Goal: Task Accomplishment & Management: Manage account settings

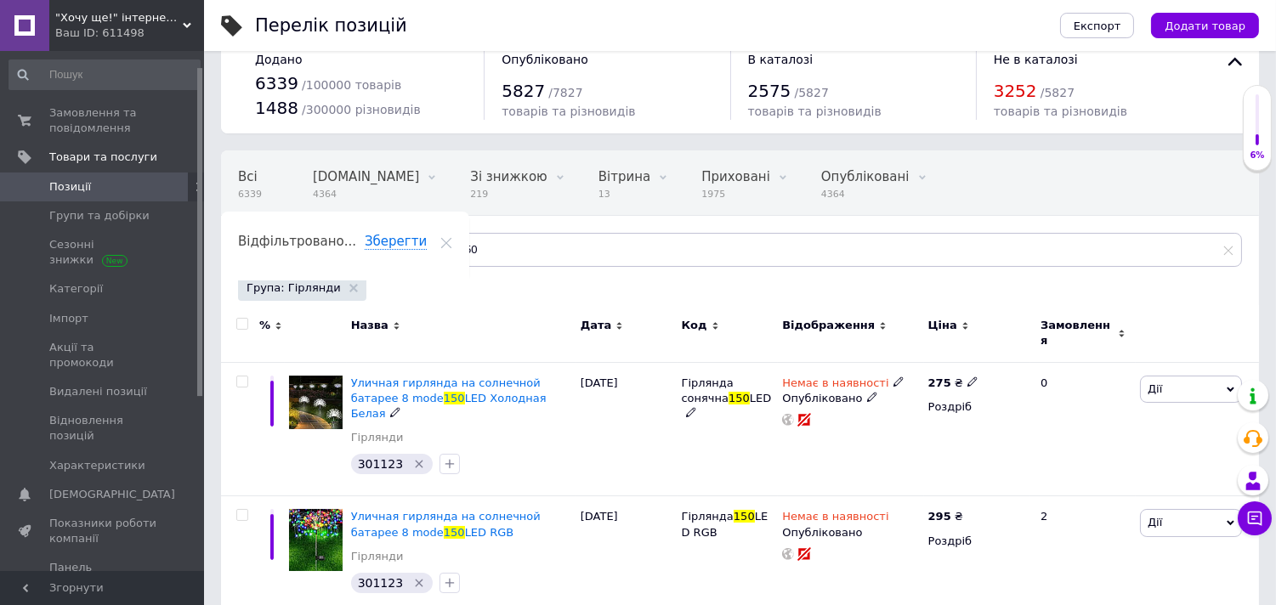
scroll to position [24, 0]
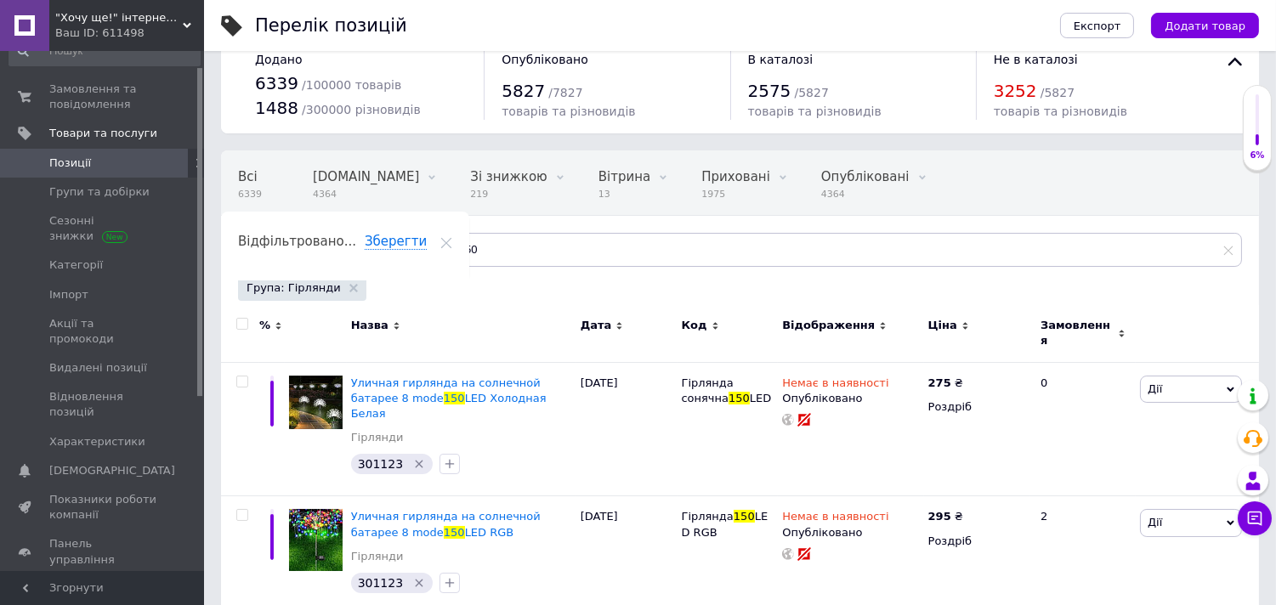
click at [82, 24] on span ""Хочу ще!" інтернет-магазин :)" at bounding box center [118, 17] width 127 height 15
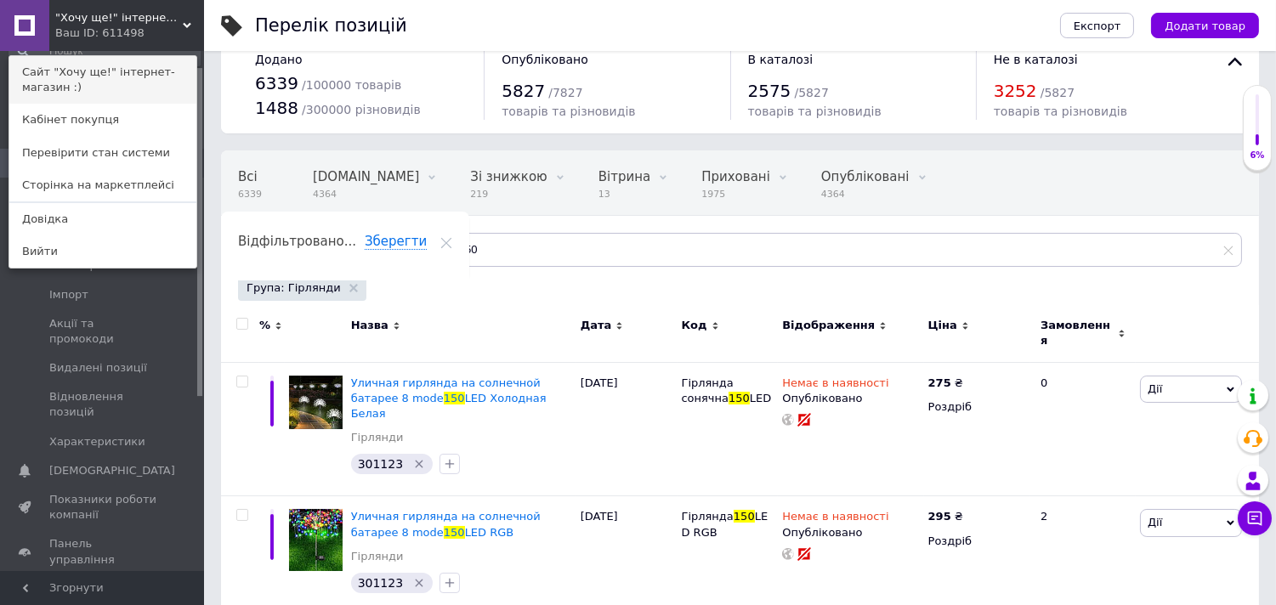
click at [83, 81] on link "Сайт "Хочу ще!" інтернет-магазин :)" at bounding box center [102, 80] width 187 height 48
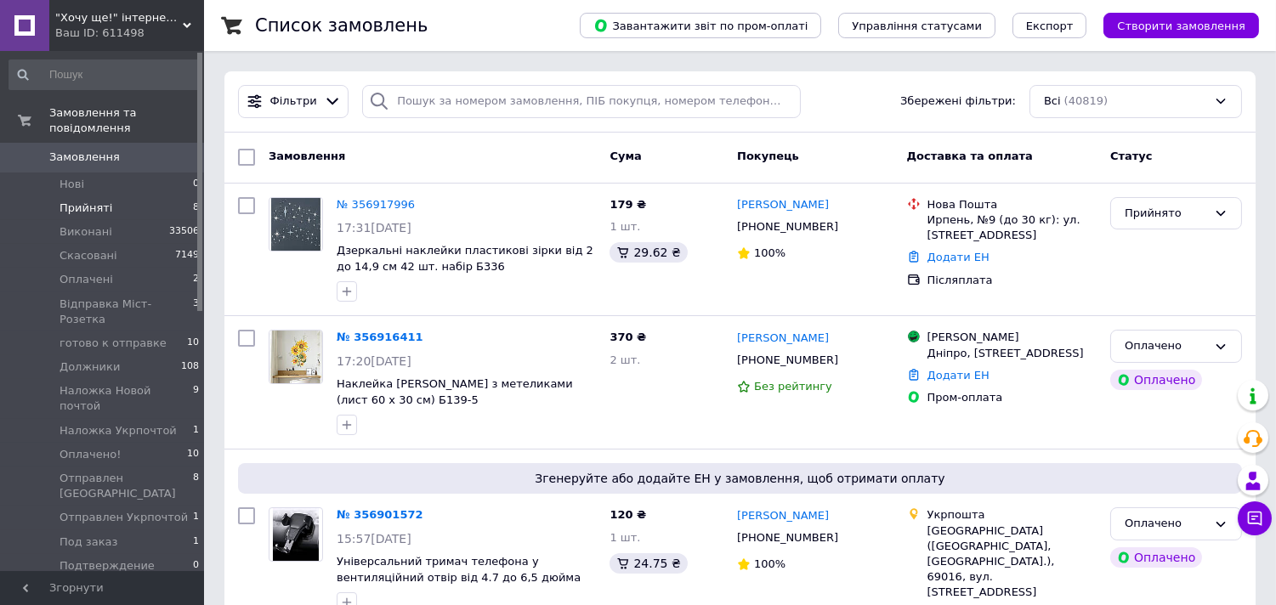
click at [113, 196] on li "Прийняті 8" at bounding box center [104, 208] width 209 height 24
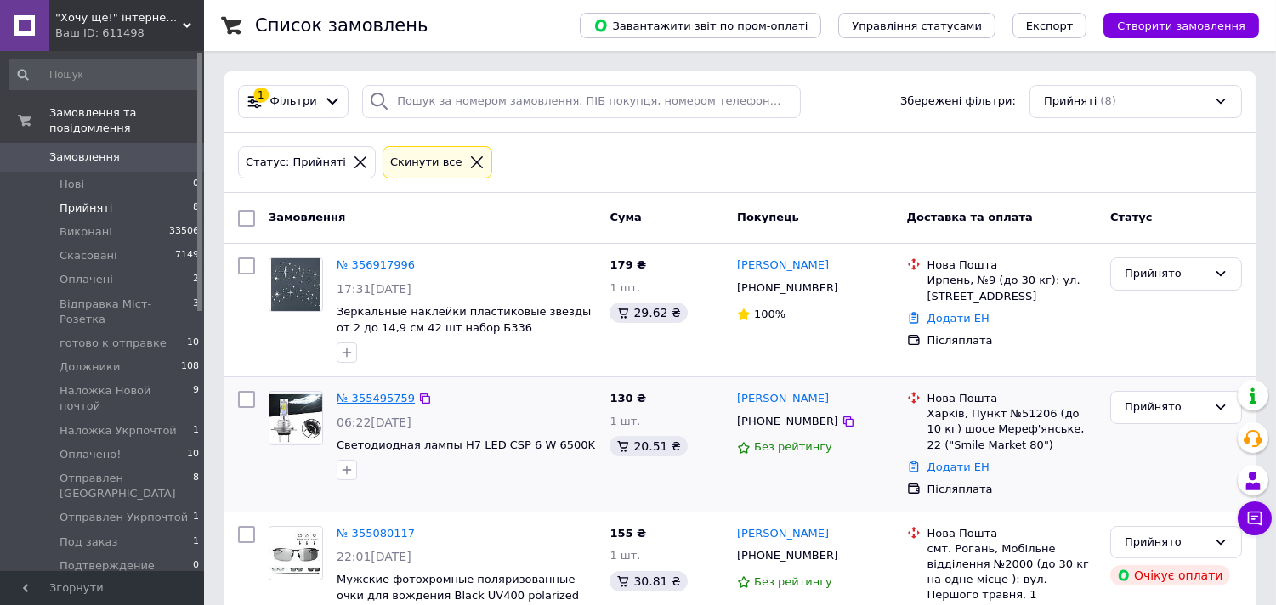
click at [371, 395] on link "№ 355495759" at bounding box center [376, 398] width 78 height 13
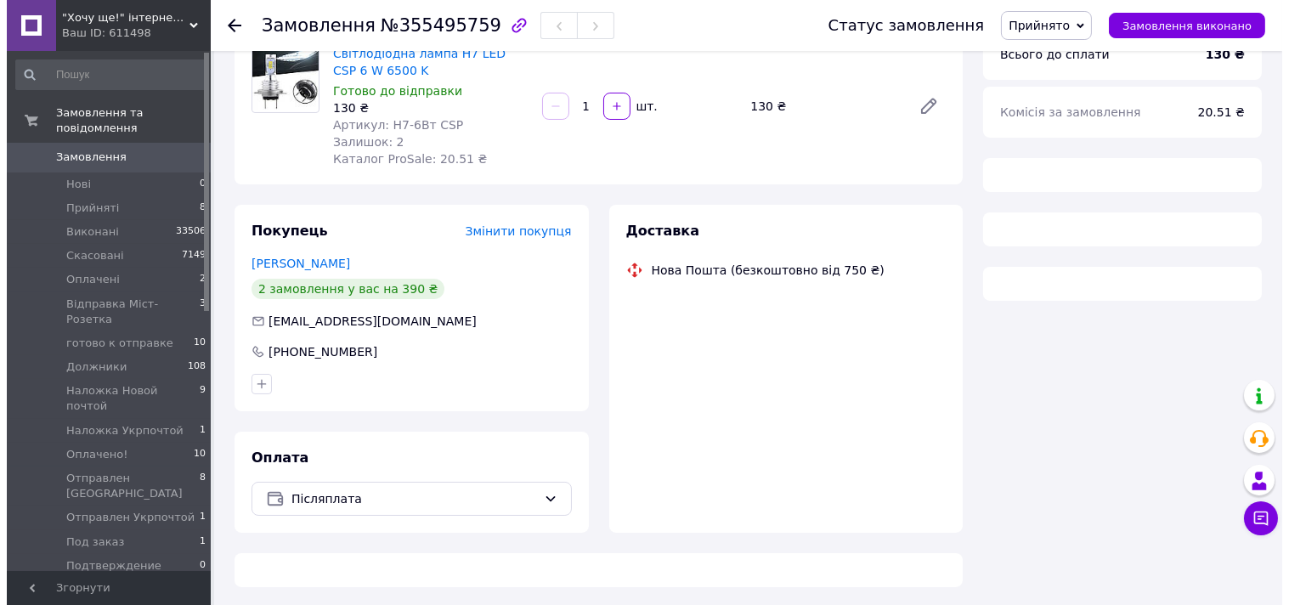
scroll to position [154, 0]
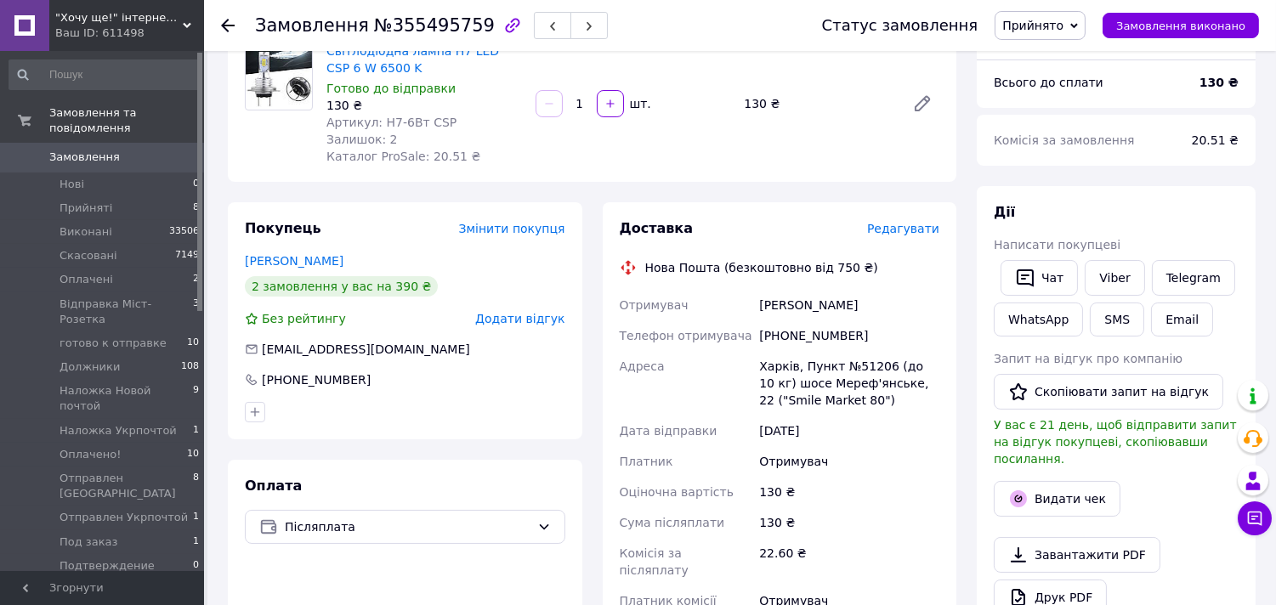
click at [911, 229] on span "Редагувати" at bounding box center [903, 229] width 72 height 14
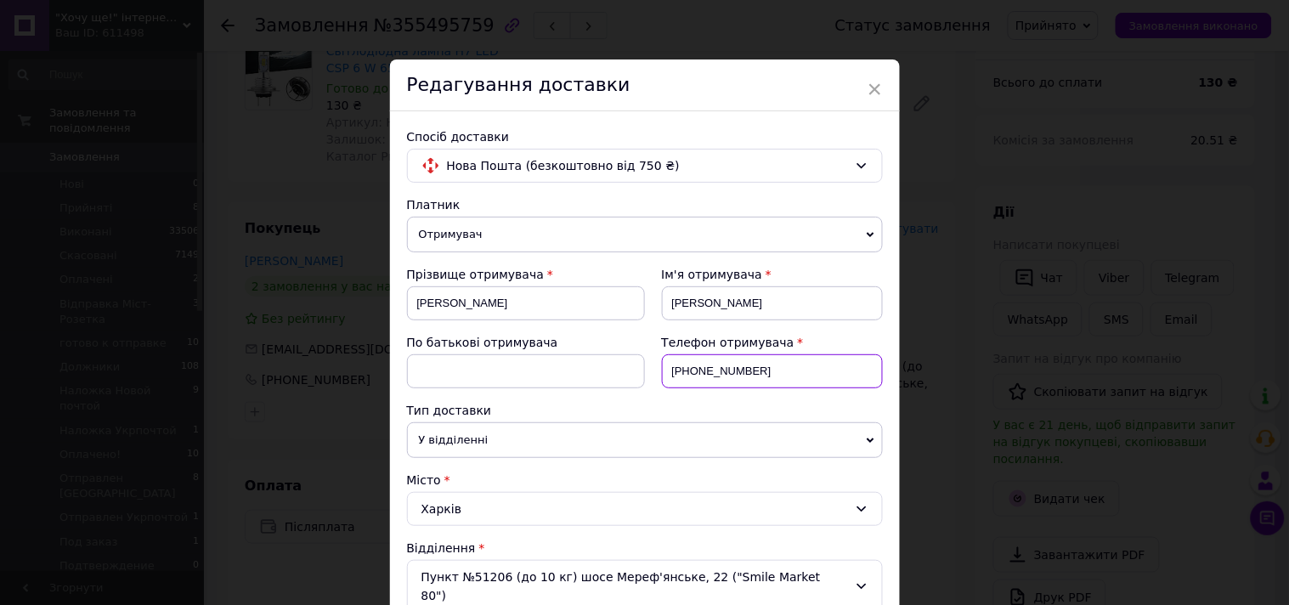
click at [710, 364] on input "+380677048662" at bounding box center [772, 371] width 221 height 34
click at [709, 364] on input "+380677048662" at bounding box center [772, 371] width 221 height 34
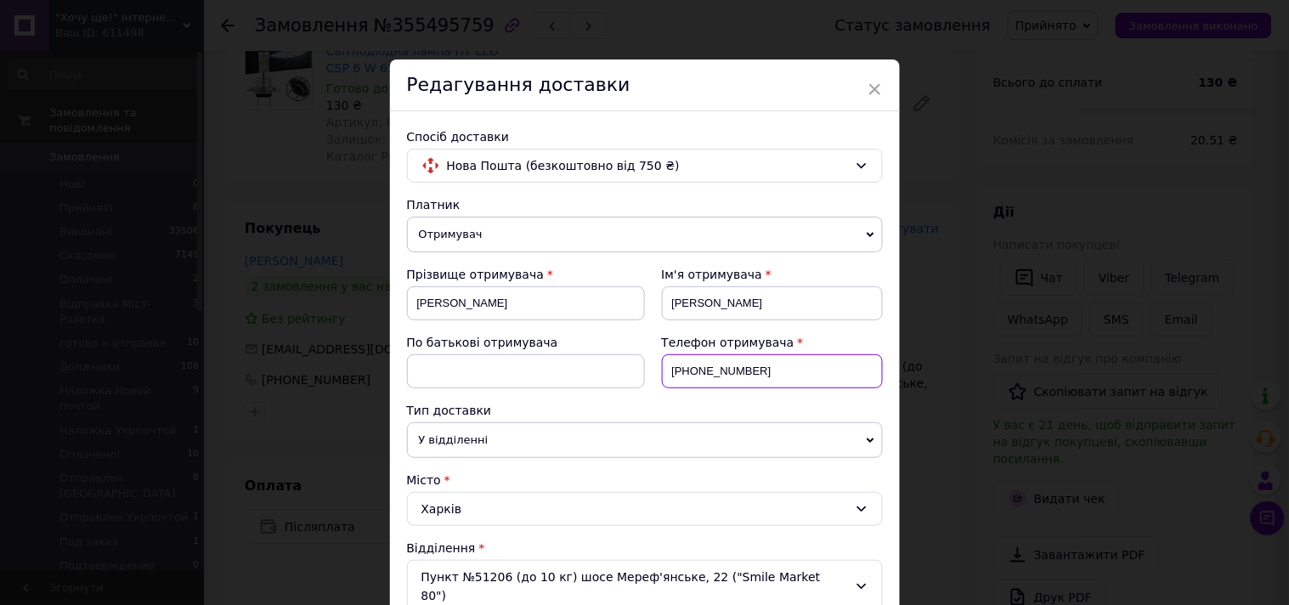
paste input "36268030"
type input "+380636268030"
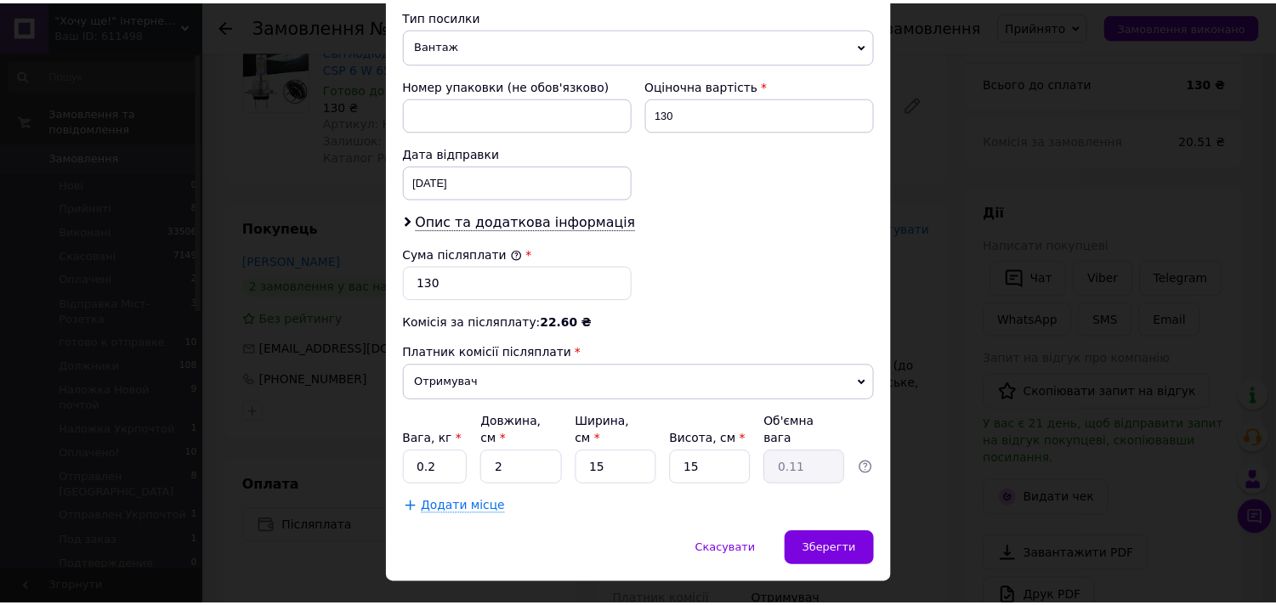
scroll to position [693, 0]
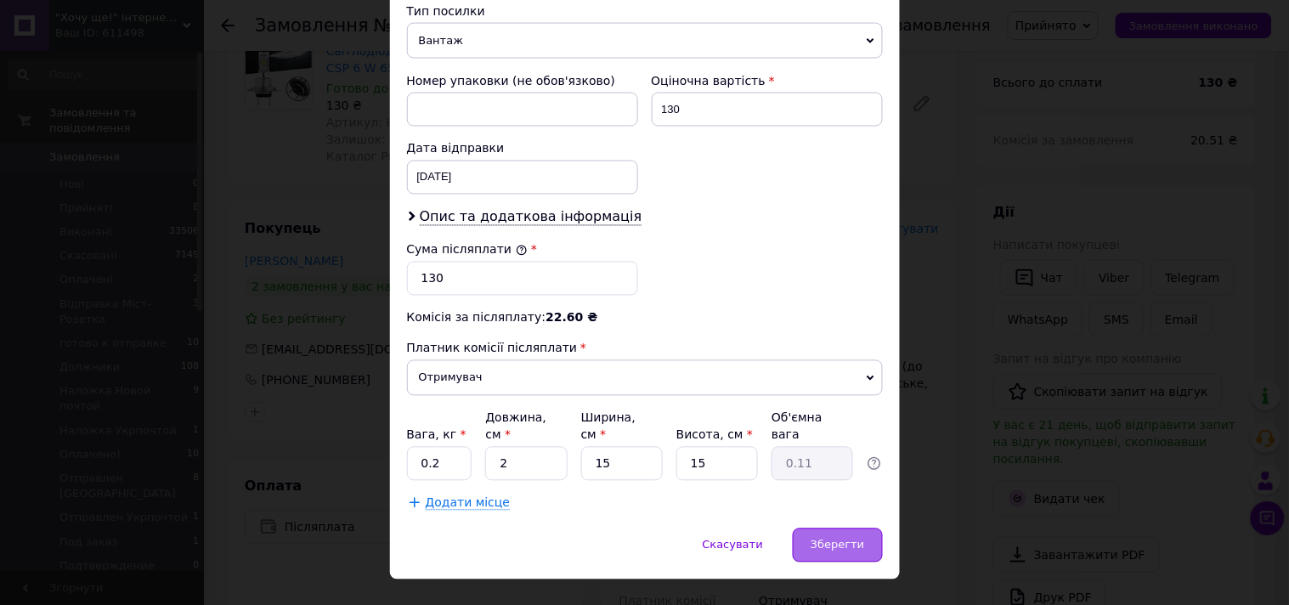
click at [837, 539] on span "Зберегти" at bounding box center [838, 545] width 54 height 13
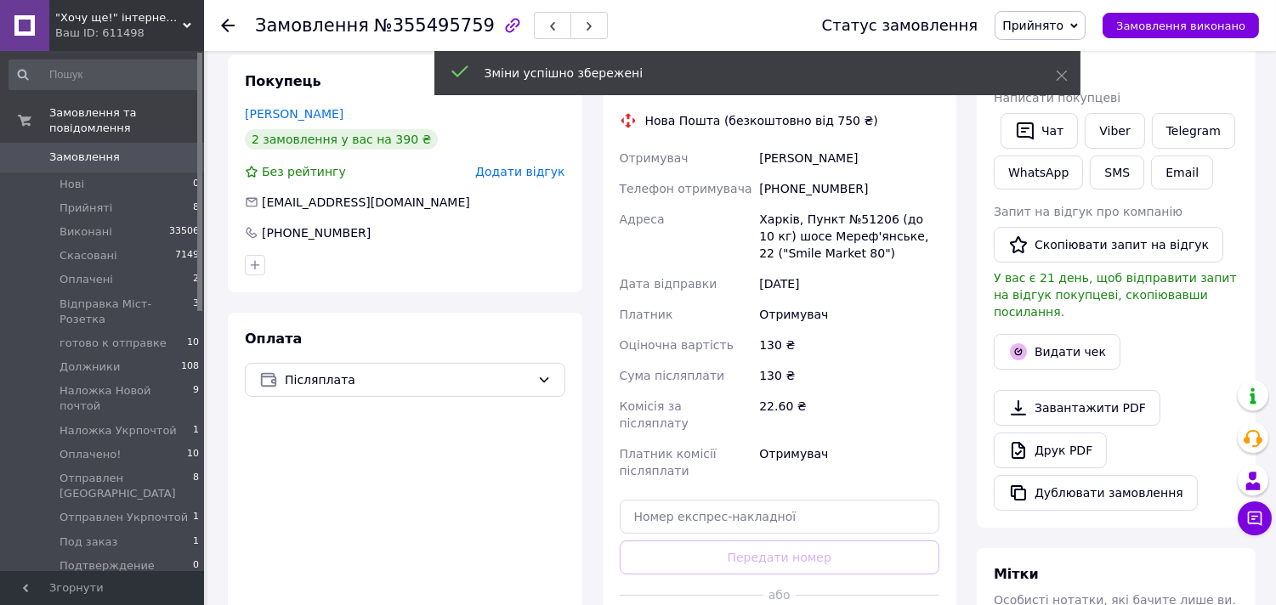
scroll to position [437, 0]
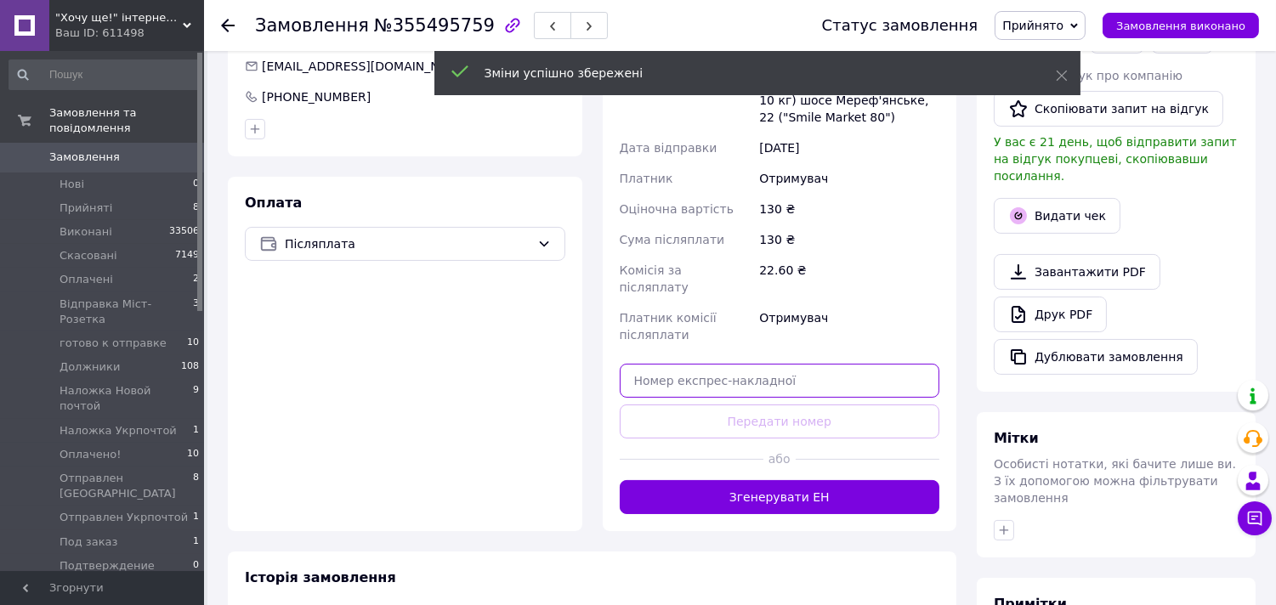
click at [708, 364] on input "text" at bounding box center [780, 381] width 320 height 34
paste input "59001432148883"
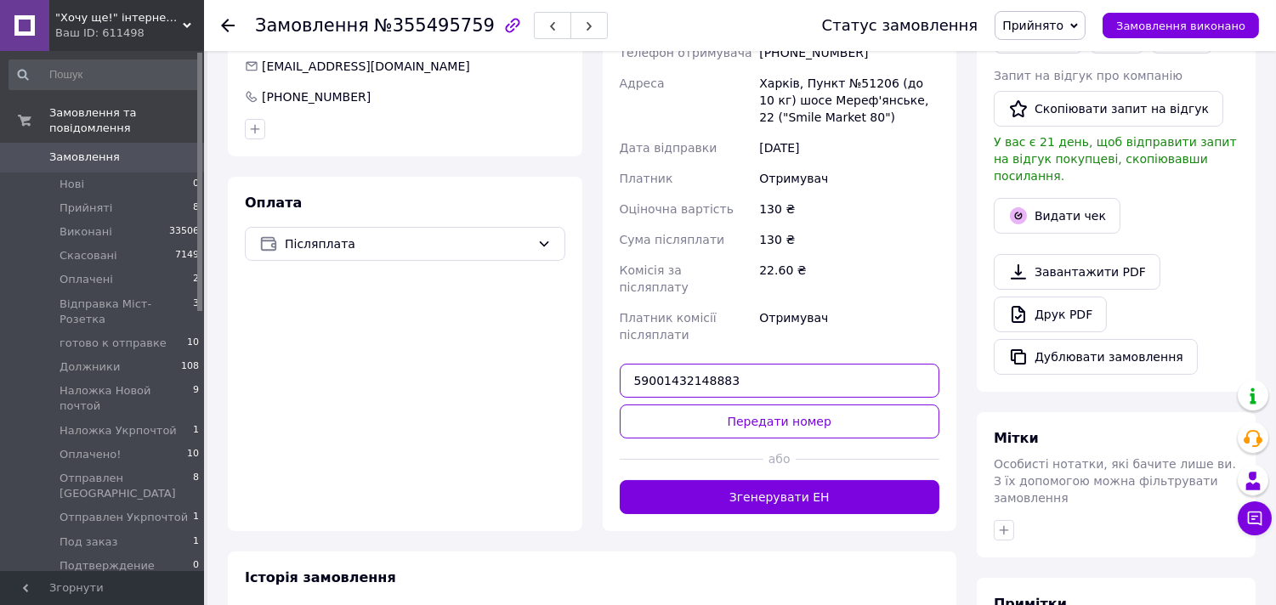
type input "59001432148883"
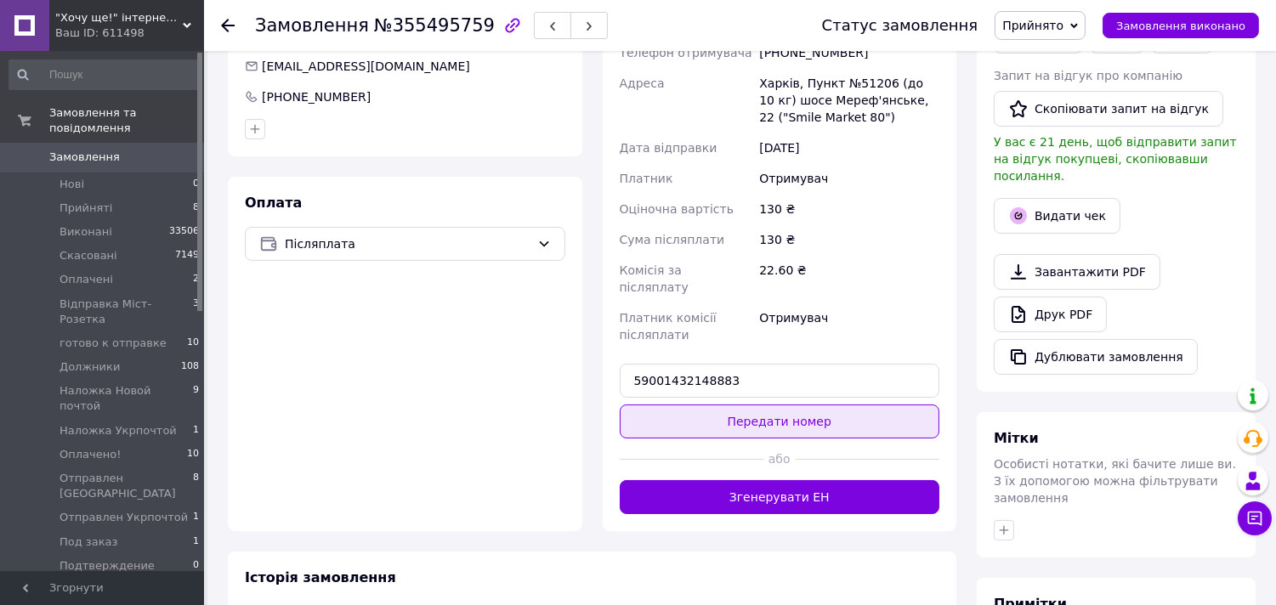
click at [768, 405] on button "Передати номер" at bounding box center [780, 422] width 320 height 34
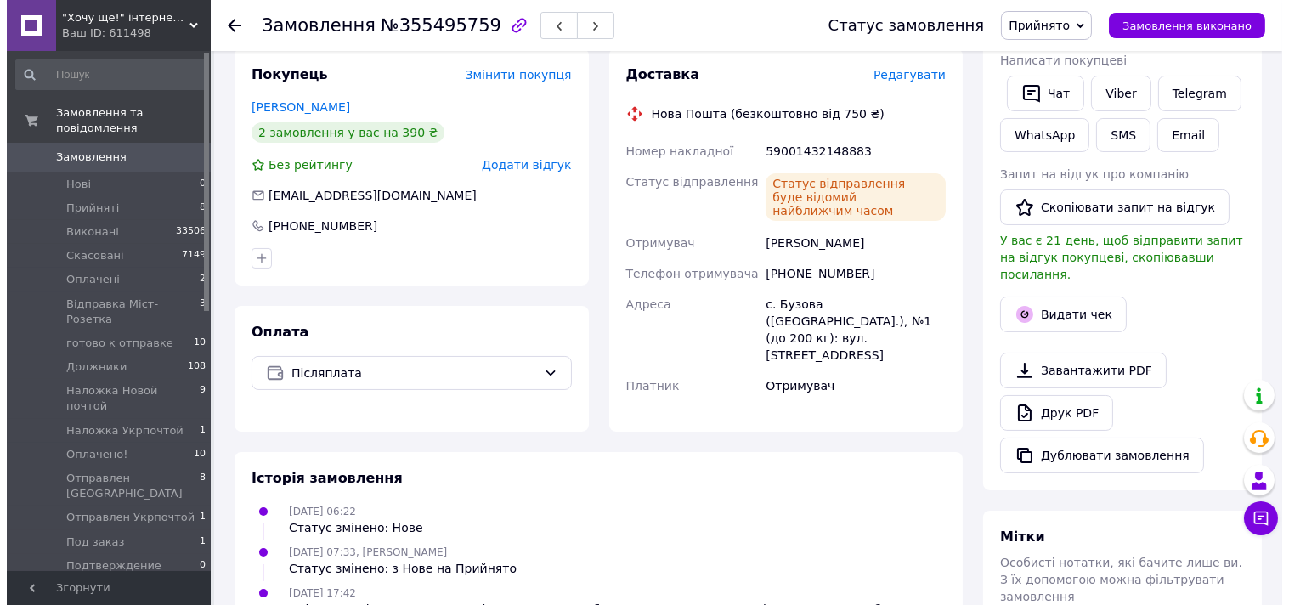
scroll to position [0, 0]
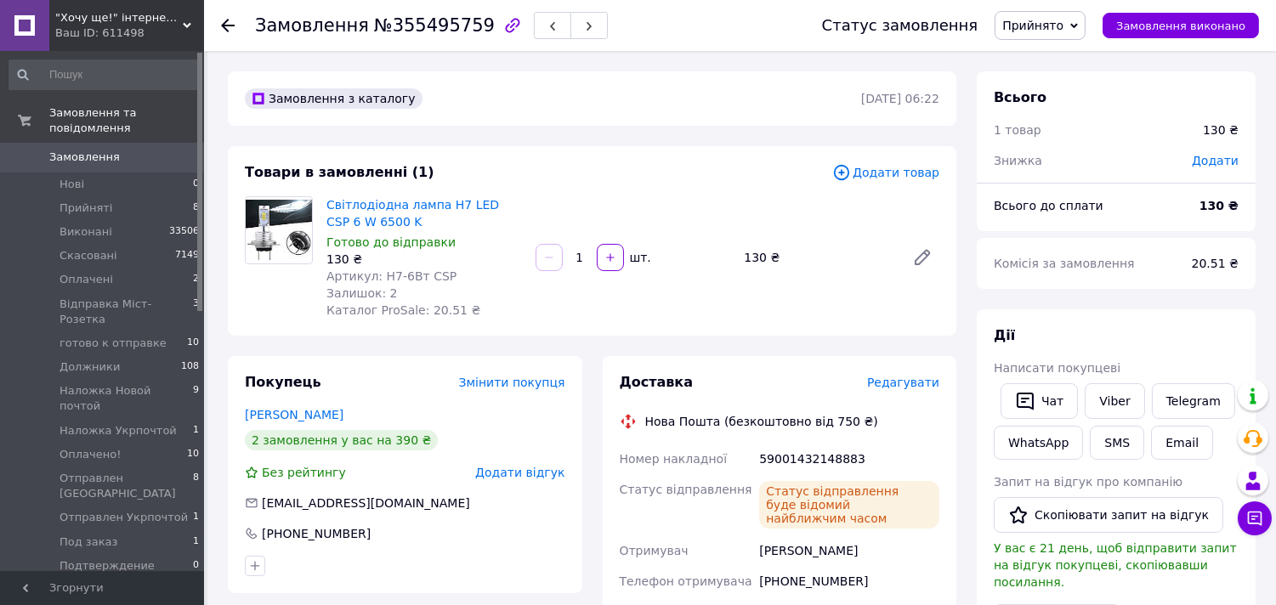
click at [90, 143] on link "Замовлення 0" at bounding box center [104, 157] width 209 height 29
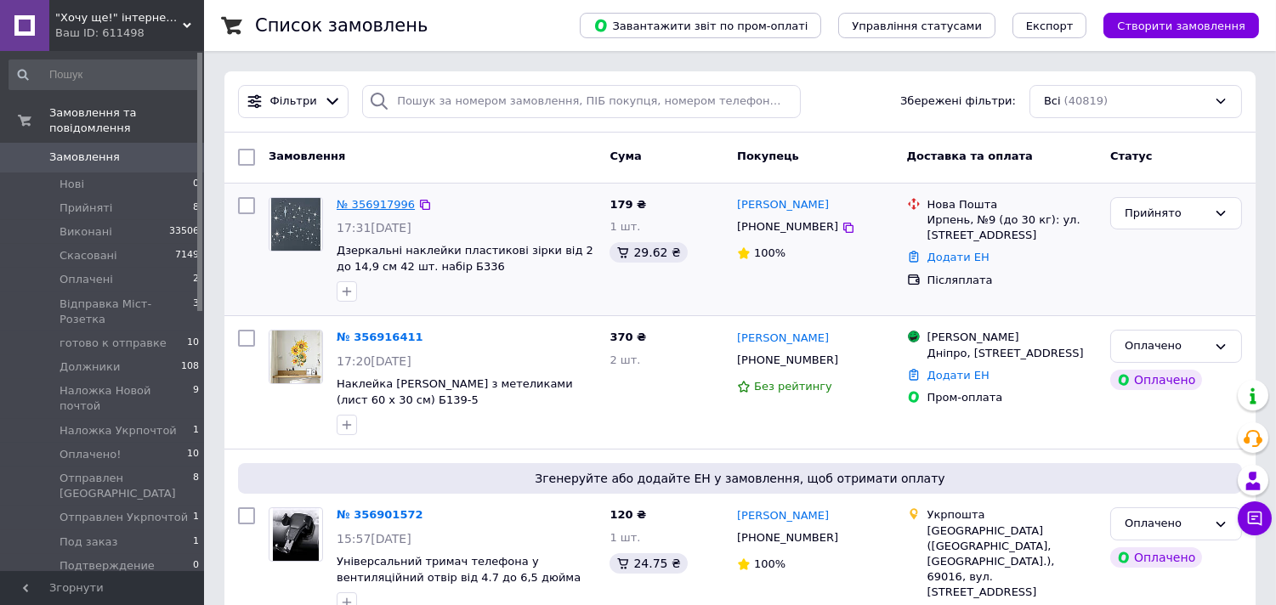
click at [381, 201] on link "№ 356917996" at bounding box center [376, 204] width 78 height 13
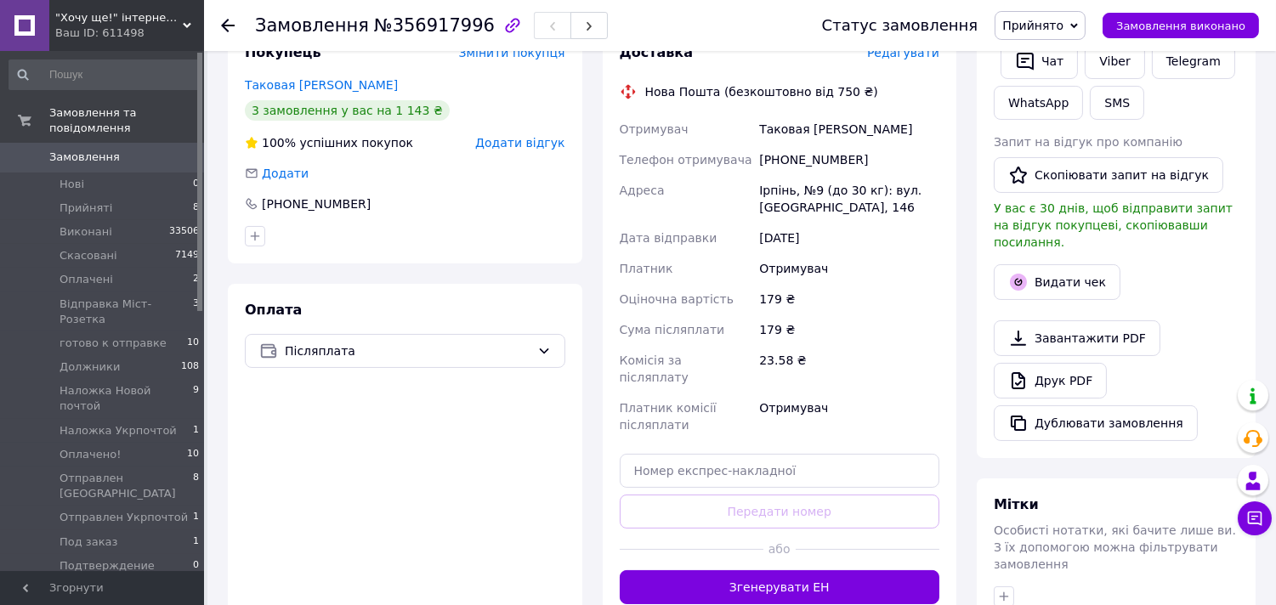
scroll to position [377, 0]
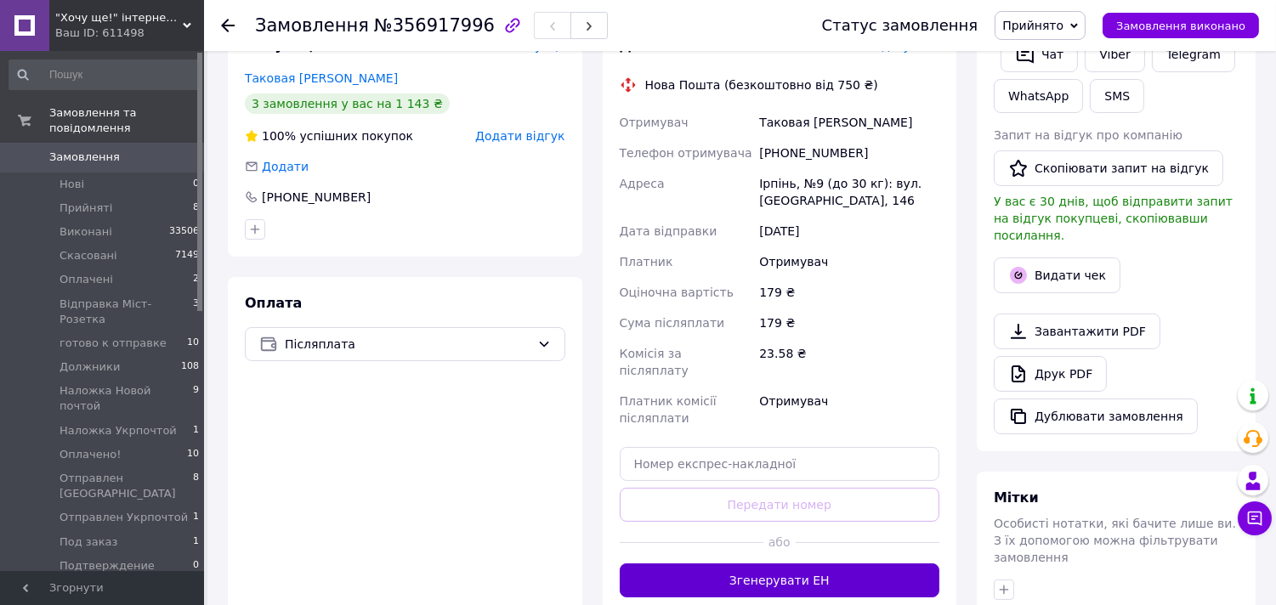
click at [768, 563] on button "Згенерувати ЕН" at bounding box center [780, 580] width 320 height 34
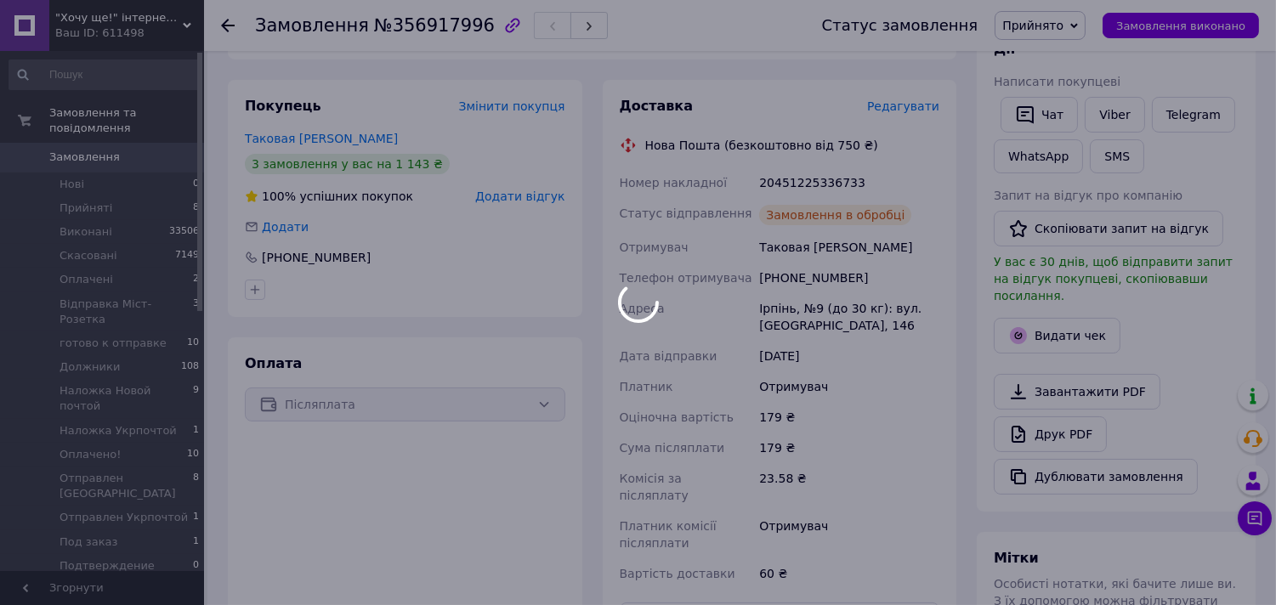
scroll to position [283, 0]
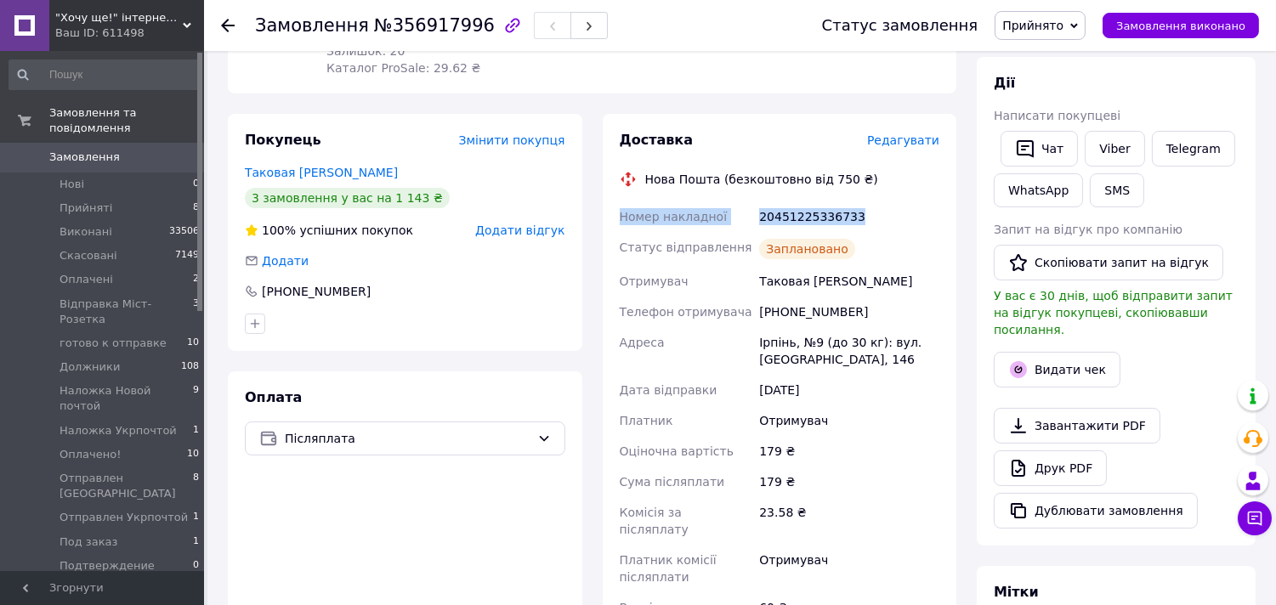
drag, startPoint x: 614, startPoint y: 222, endPoint x: 852, endPoint y: 221, distance: 238.0
click at [852, 221] on div "Доставка Редагувати Нова Пошта (безкоштовно від 750 ₴) Номер накладної 20451225…" at bounding box center [780, 401] width 354 height 574
copy div "Номер накладної 20451225336733"
click at [1052, 154] on button "Чат" at bounding box center [1038, 149] width 77 height 36
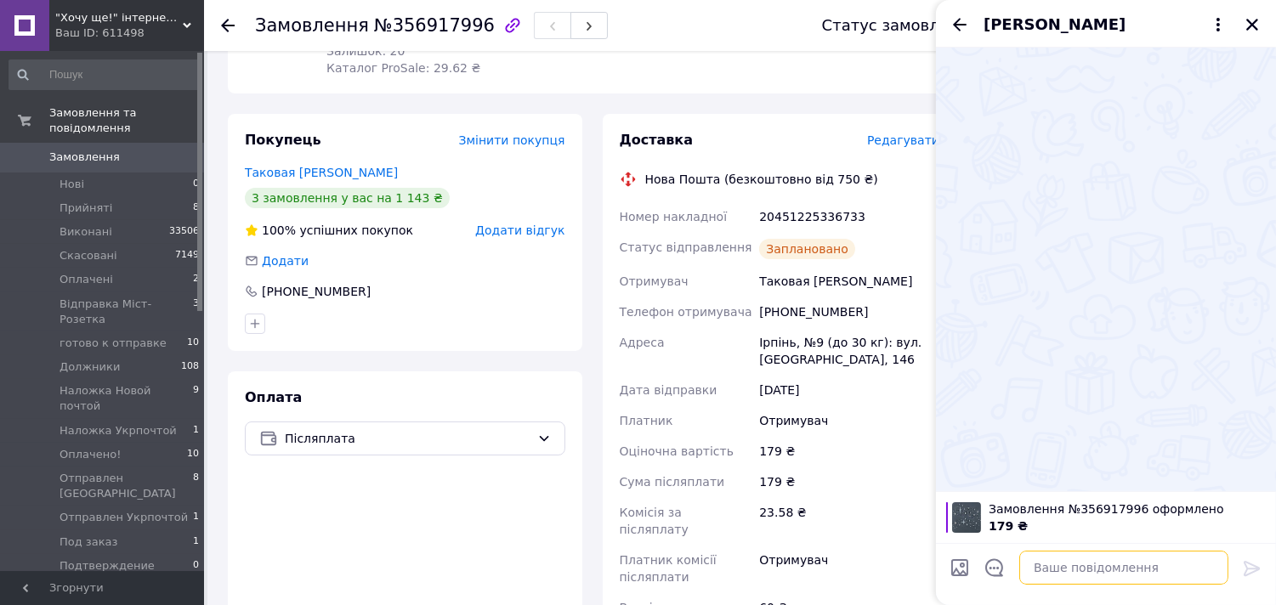
click at [1089, 572] on textarea at bounding box center [1123, 568] width 209 height 34
paste textarea "Номер накладної 20451225336733"
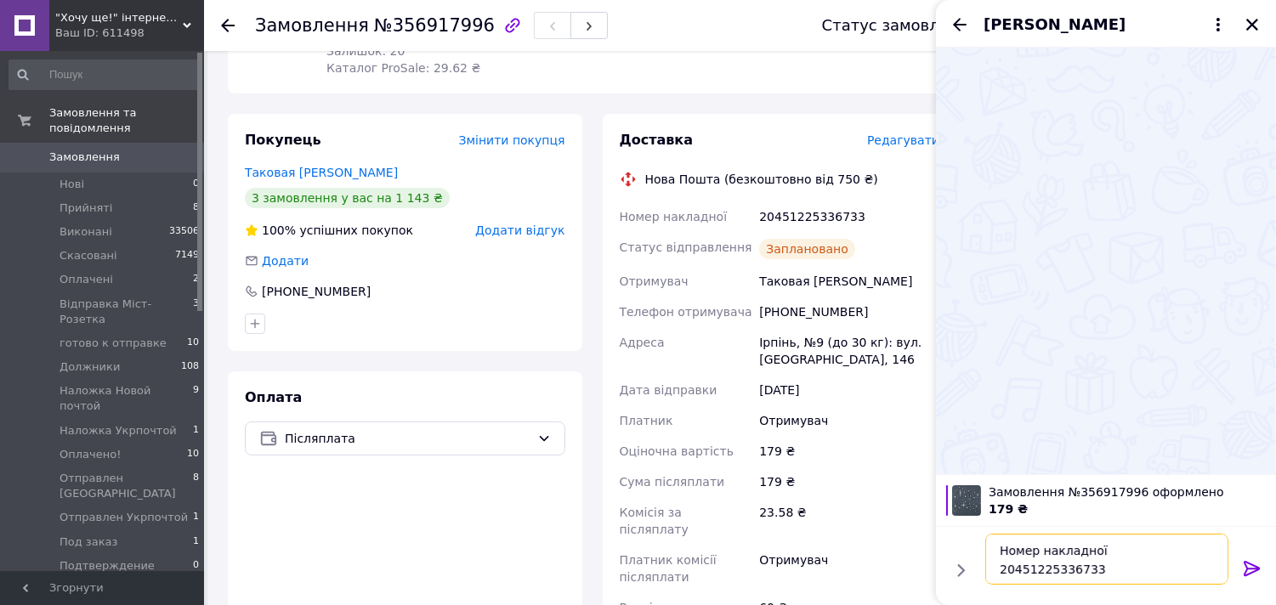
type textarea "Номер накладної 20451225336733"
click at [1245, 564] on icon at bounding box center [1251, 568] width 16 height 15
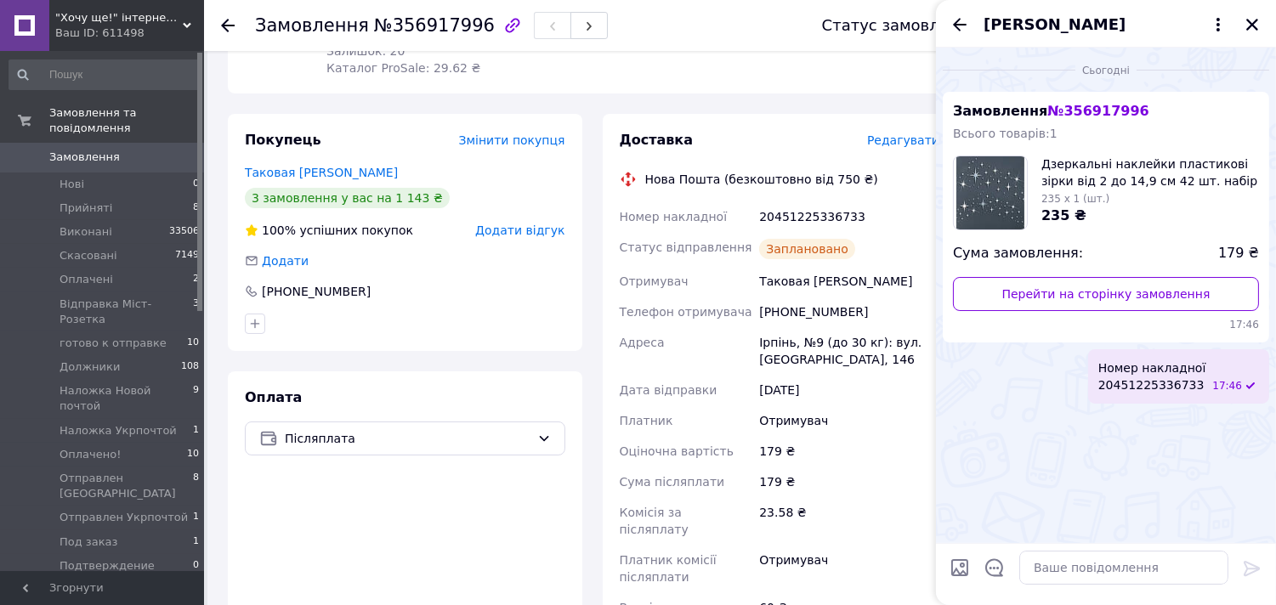
scroll to position [0, 0]
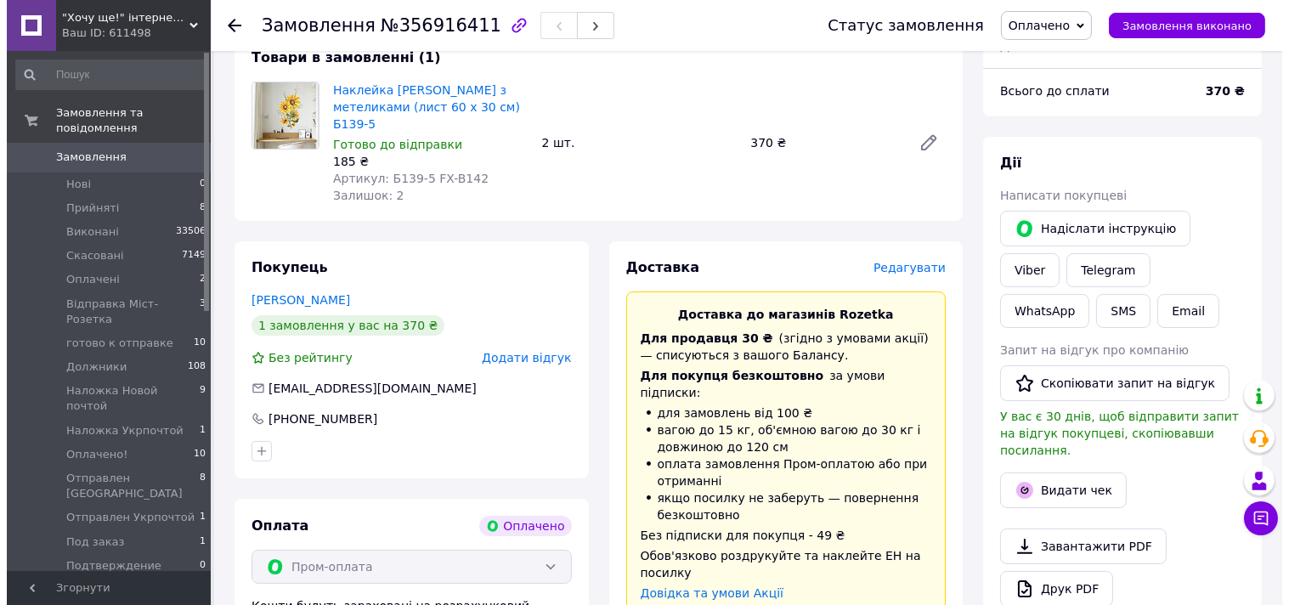
scroll to position [283, 0]
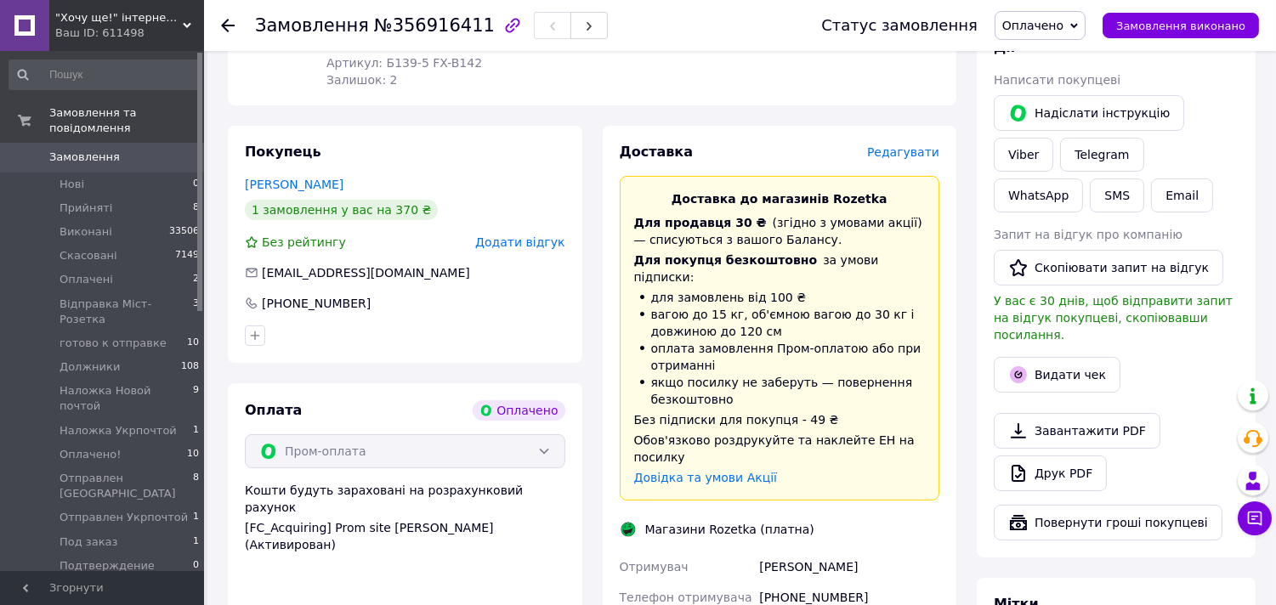
click at [913, 150] on span "Редагувати" at bounding box center [903, 152] width 72 height 14
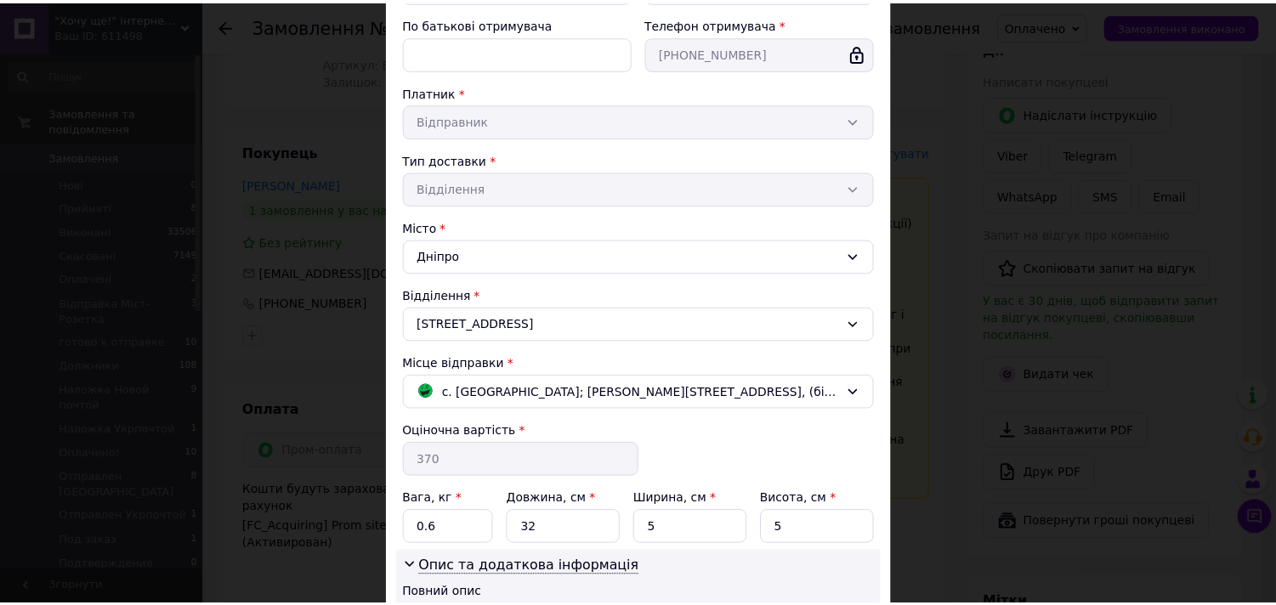
scroll to position [450, 0]
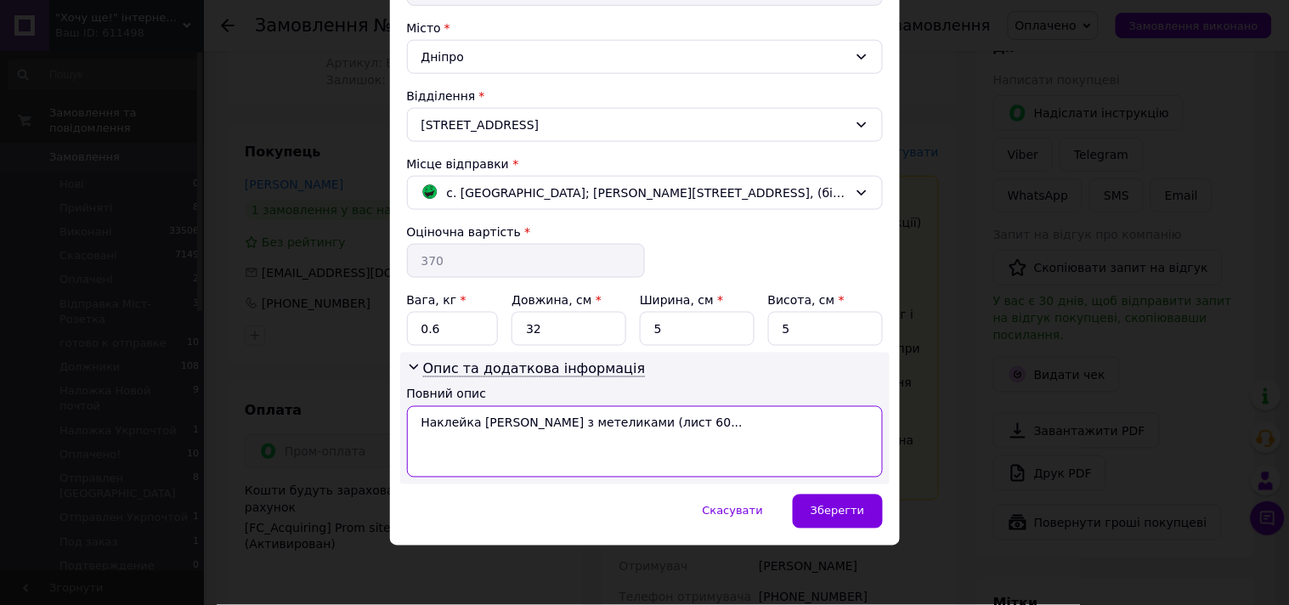
drag, startPoint x: 665, startPoint y: 427, endPoint x: 745, endPoint y: 417, distance: 80.5
click at [744, 418] on textarea "Наклейка Vanshe Соняшники з метеликами (лист 60..." at bounding box center [645, 441] width 476 height 71
type textarea "Наклейка Vanshe Соняшники з метеликами 2шт"
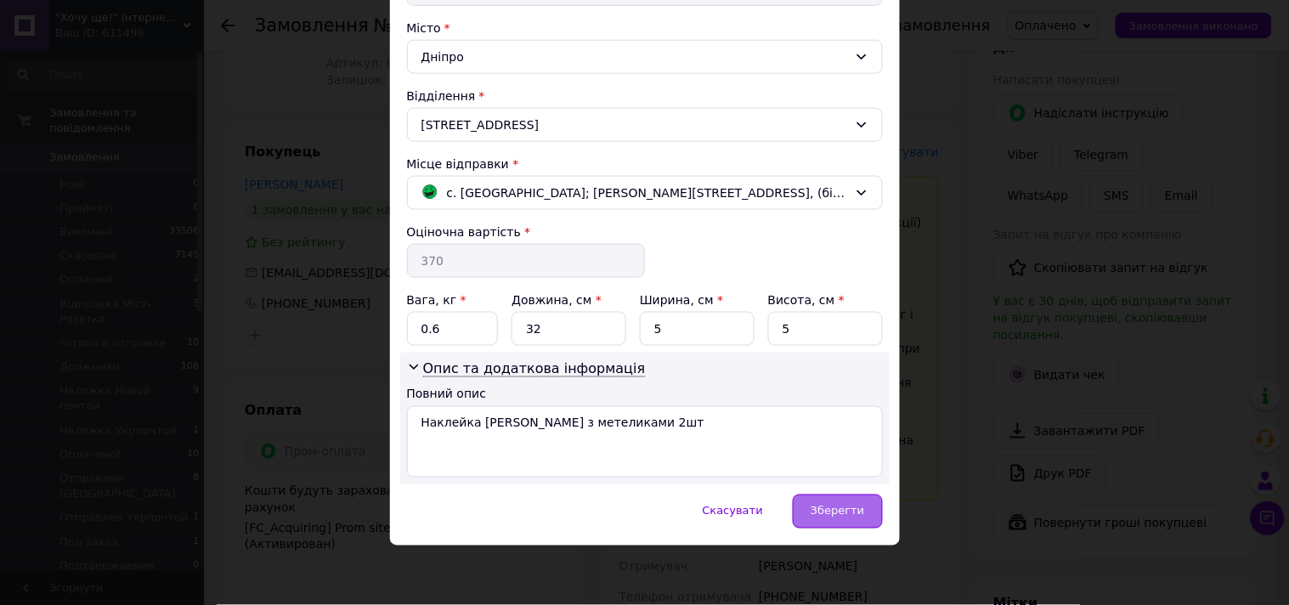
click at [838, 510] on span "Зберегти" at bounding box center [838, 511] width 54 height 13
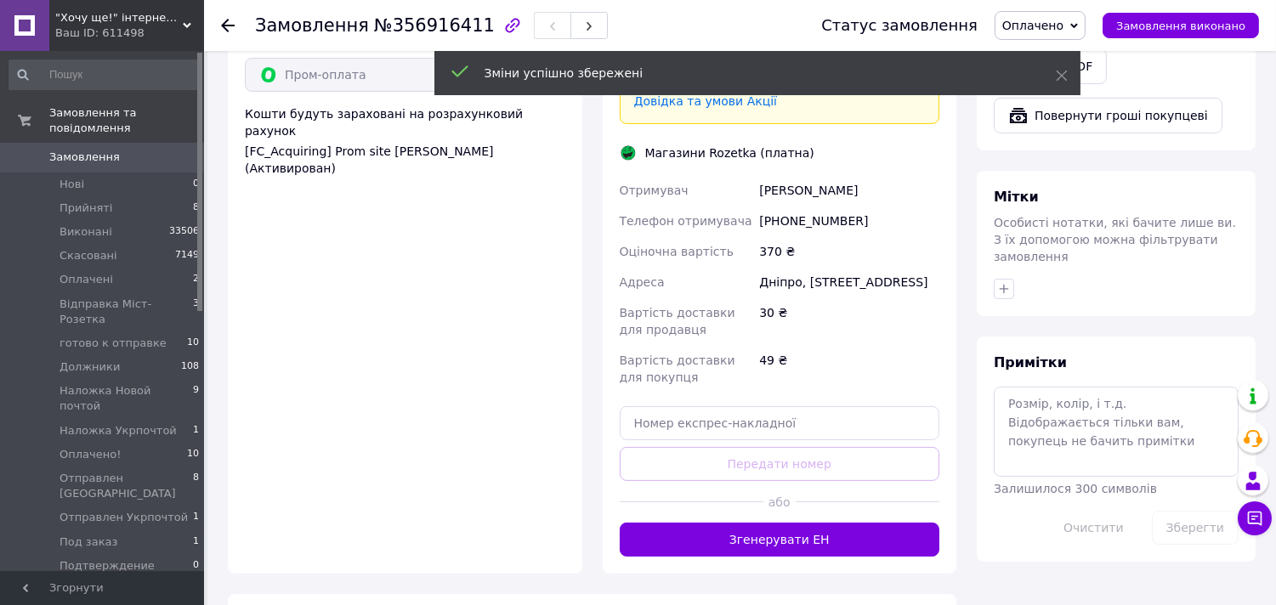
scroll to position [660, 0]
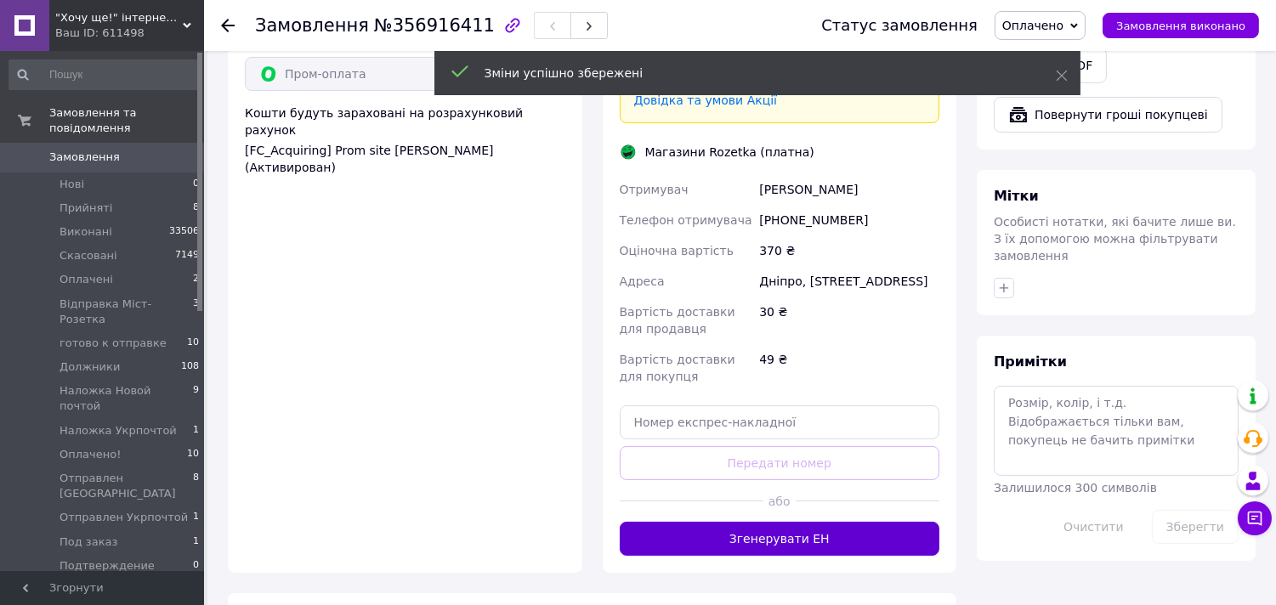
click at [833, 522] on button "Згенерувати ЕН" at bounding box center [780, 539] width 320 height 34
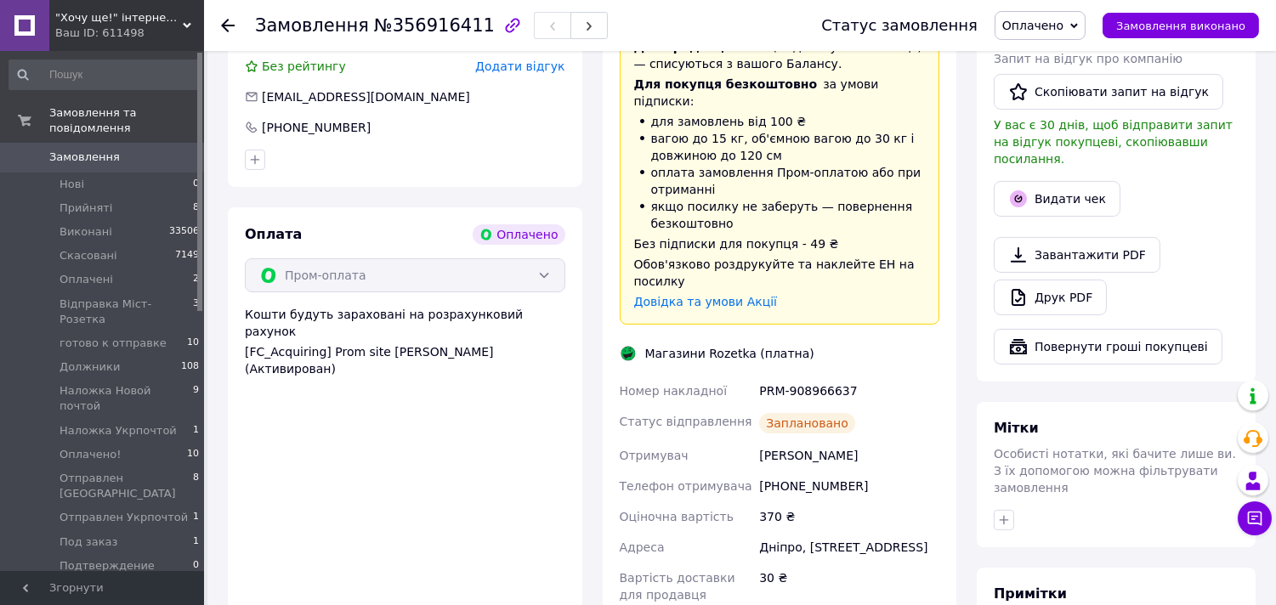
scroll to position [472, 0]
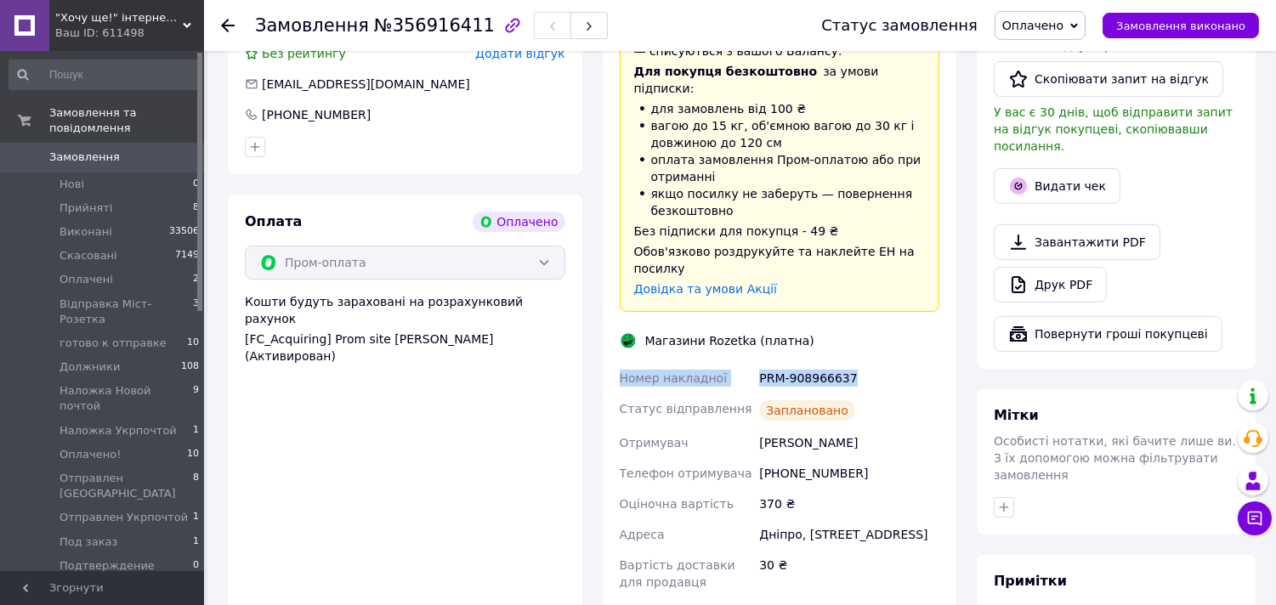
drag, startPoint x: 615, startPoint y: 340, endPoint x: 846, endPoint y: 338, distance: 230.3
click at [846, 363] on div "Номер накладної PRM-908966637 Статус відправлення Заплановано Отримувач Плишак …" at bounding box center [779, 504] width 327 height 282
copy div "Номер накладної PRM-908966637"
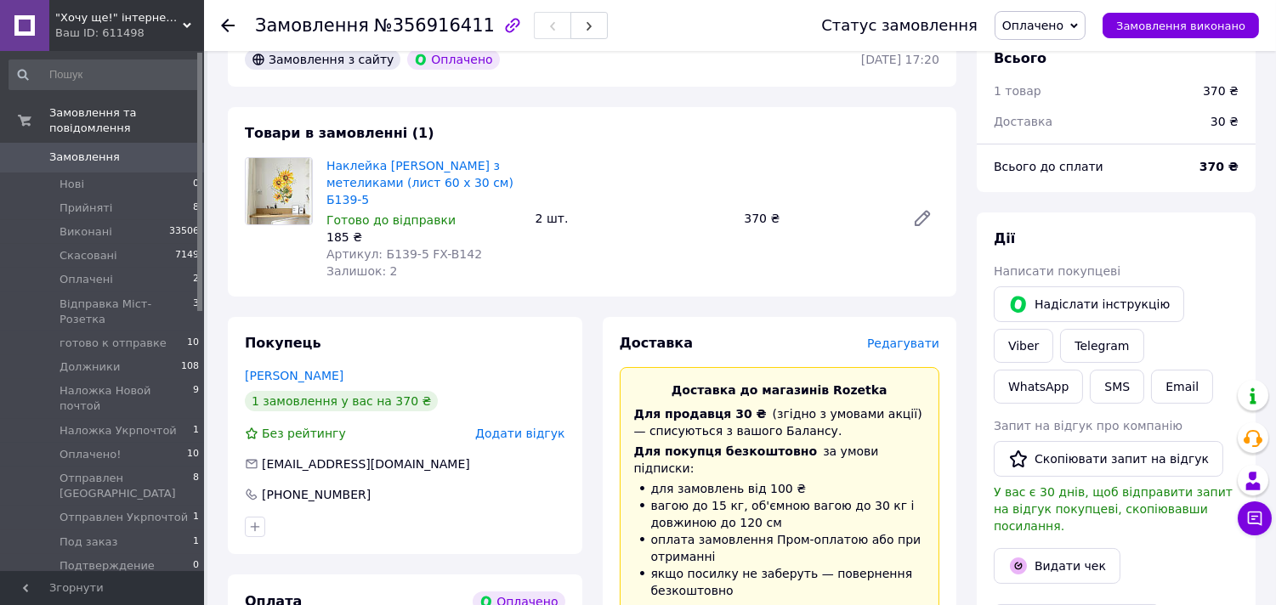
scroll to position [0, 0]
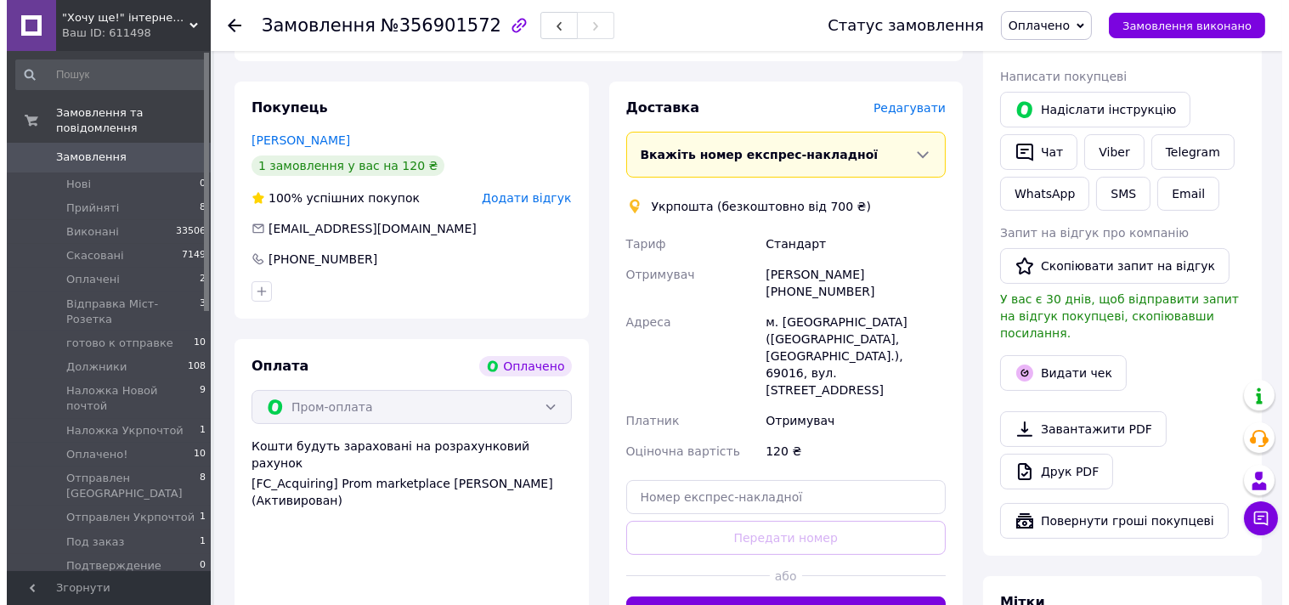
scroll to position [377, 0]
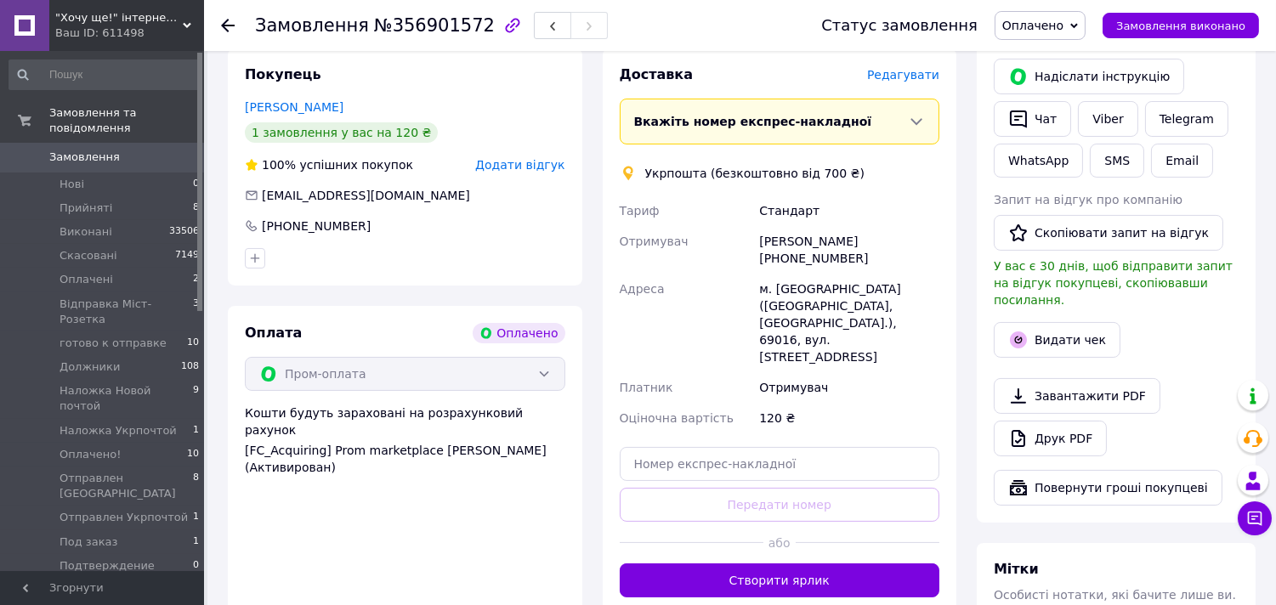
click at [914, 86] on div "Доставка Редагувати Вкажіть номер експрес-накладної Обов'язково введіть номер е…" at bounding box center [780, 331] width 320 height 532
click at [914, 71] on span "Редагувати" at bounding box center [903, 75] width 72 height 14
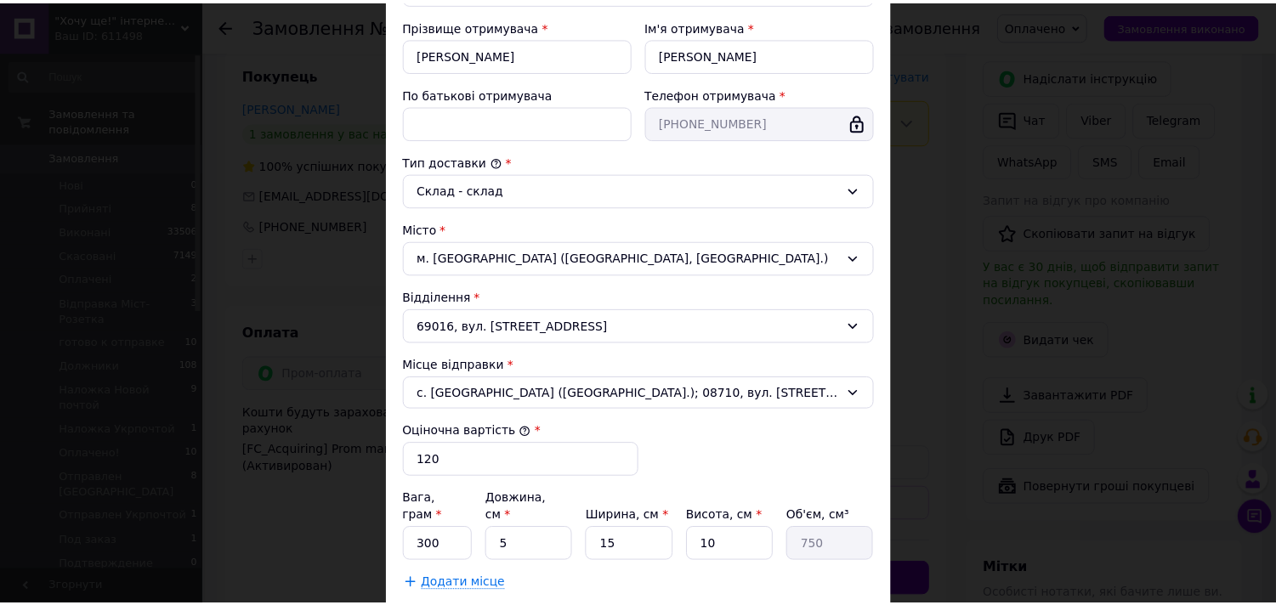
scroll to position [460, 0]
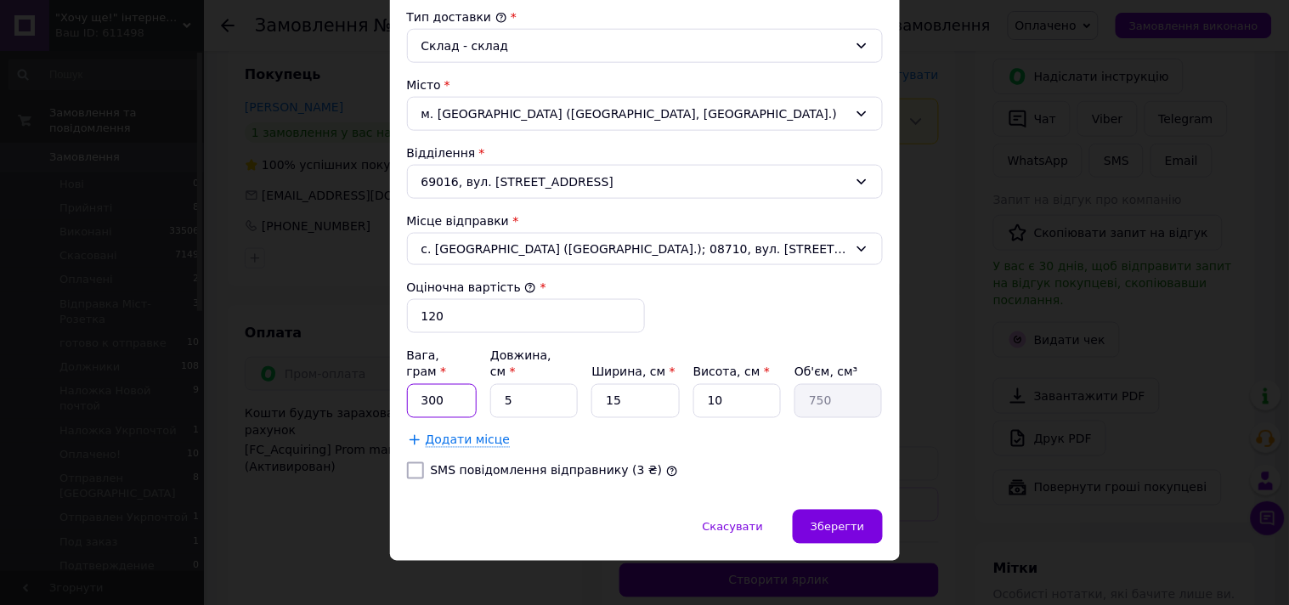
click at [452, 384] on input "300" at bounding box center [442, 401] width 71 height 34
type input "150"
click at [857, 521] on span "Зберегти" at bounding box center [838, 527] width 54 height 13
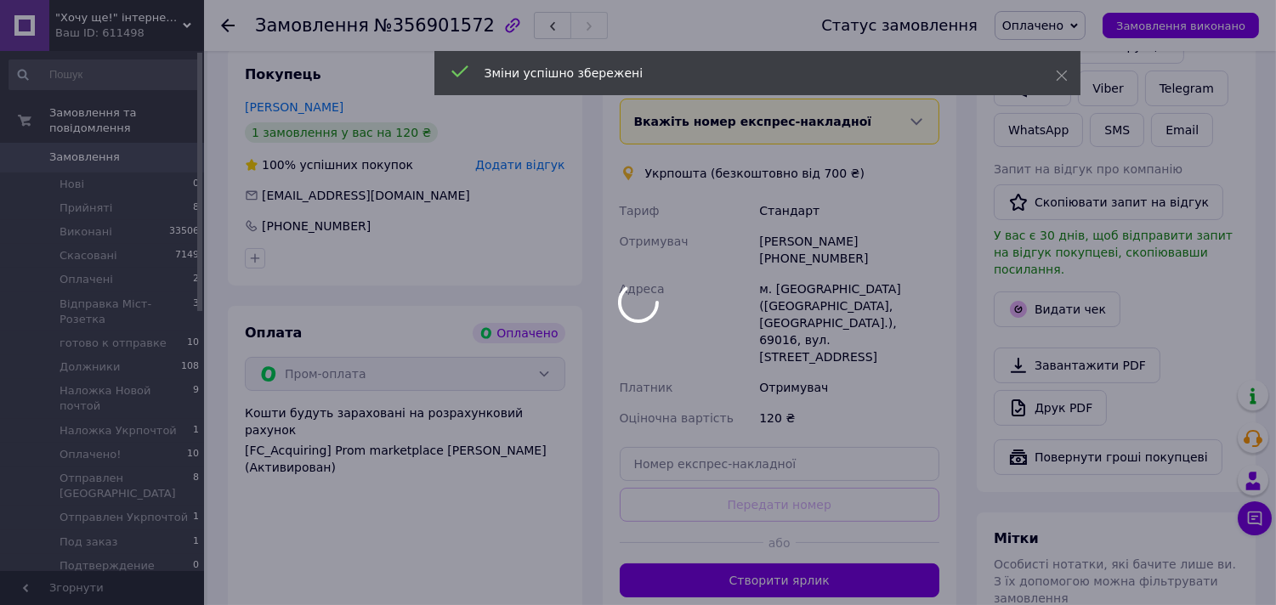
scroll to position [472, 0]
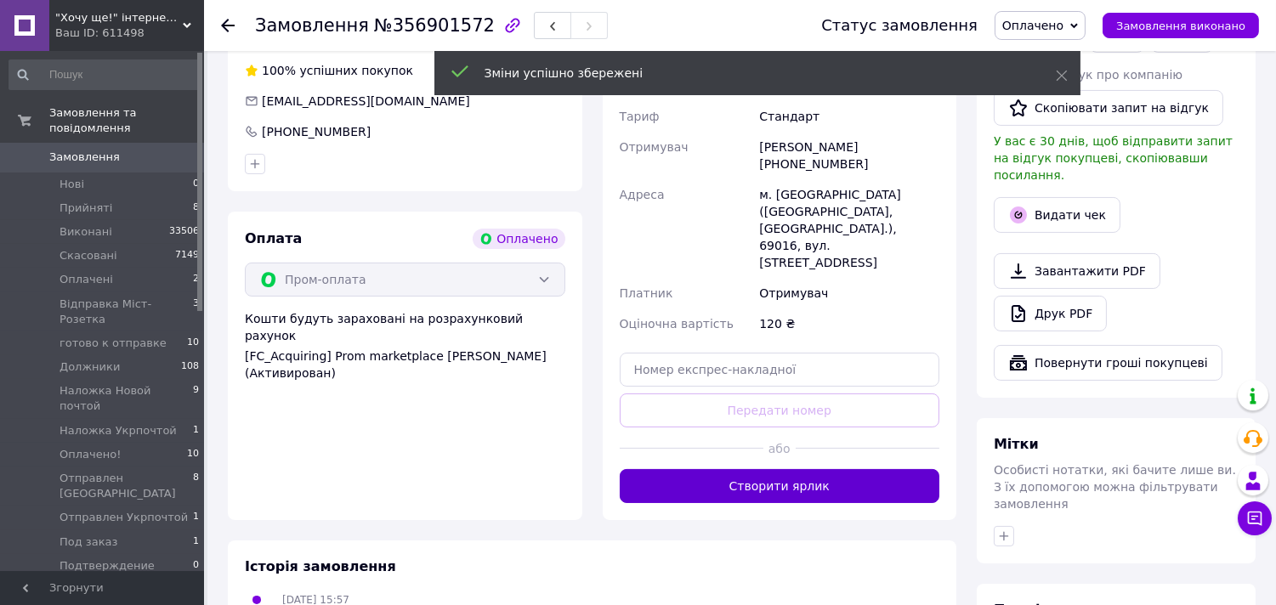
click at [785, 469] on button "Створити ярлик" at bounding box center [780, 486] width 320 height 34
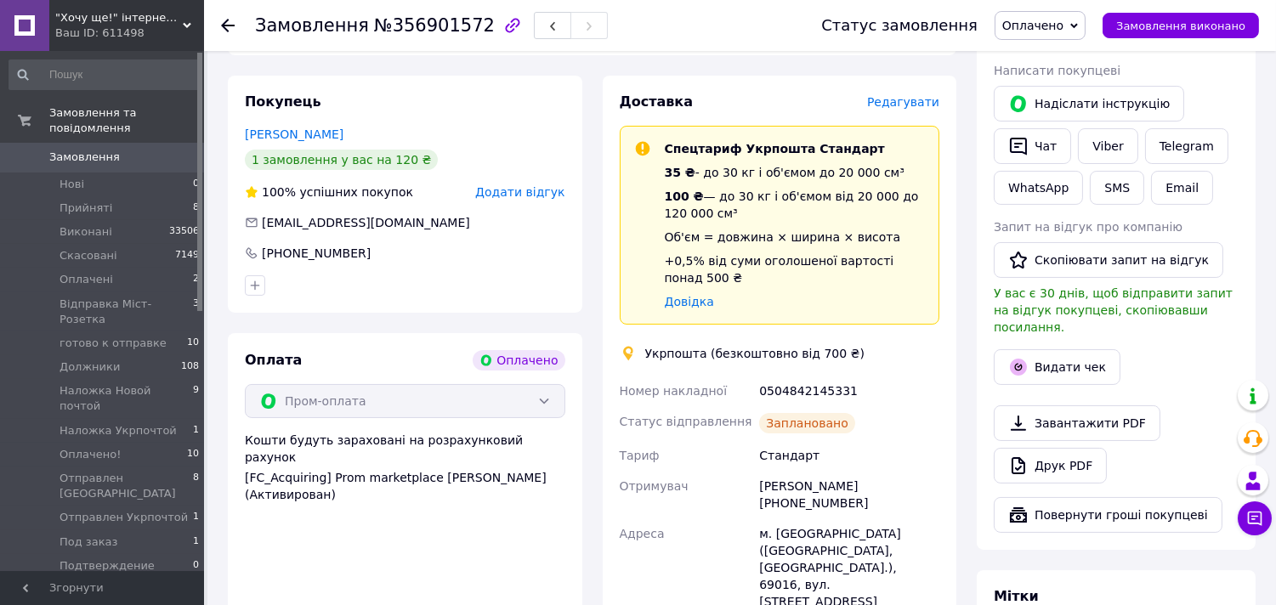
scroll to position [377, 0]
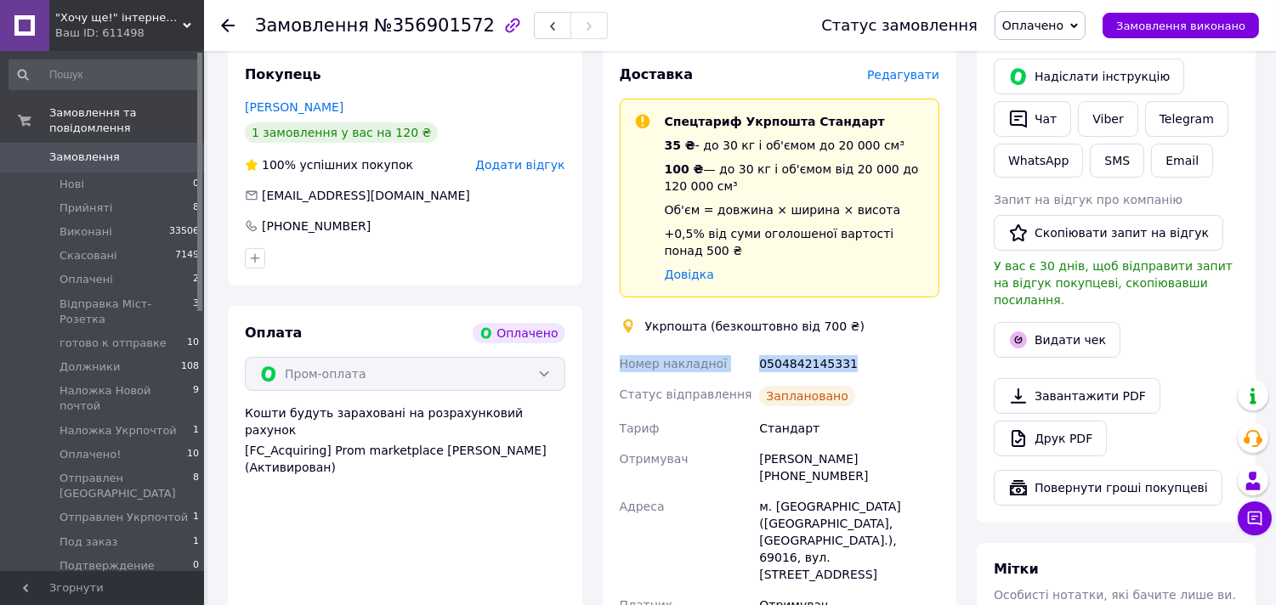
drag, startPoint x: 605, startPoint y: 367, endPoint x: 848, endPoint y: 371, distance: 243.1
click at [848, 371] on div "Доставка Редагувати Спецтариф Укрпошта Стандарт 35 ₴ - до 30 кг і об'ємом до 20…" at bounding box center [780, 397] width 354 height 698
copy div "Номер накладної 0504842145331"
click at [1020, 122] on icon "button" at bounding box center [1018, 119] width 20 height 20
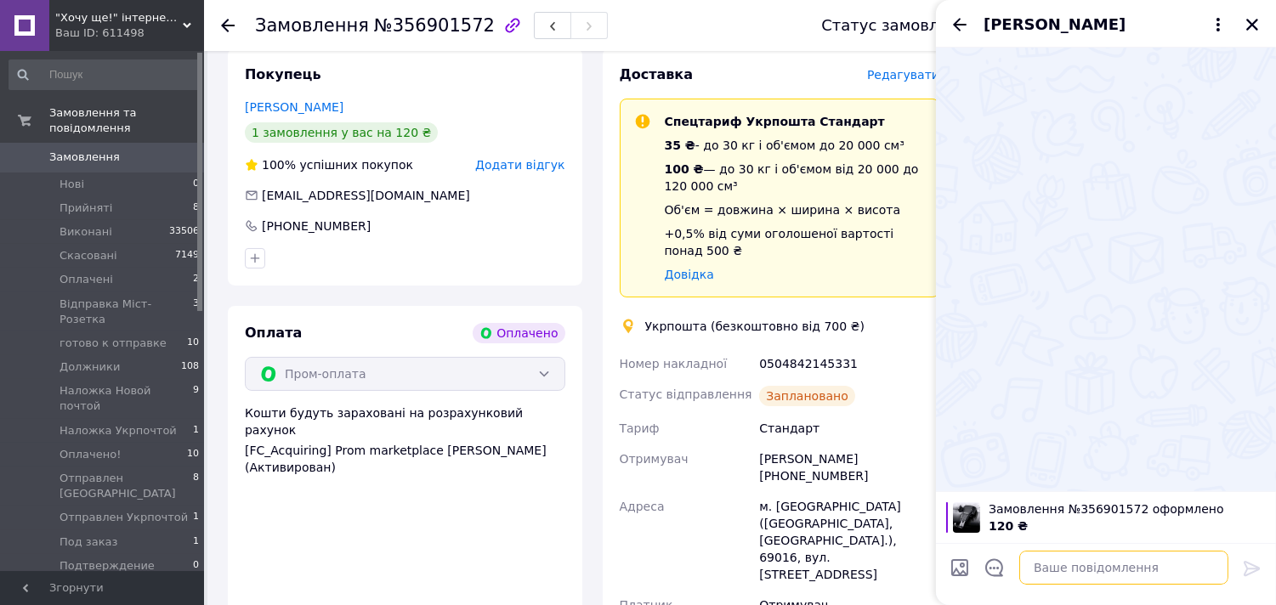
click at [1076, 564] on textarea at bounding box center [1123, 568] width 209 height 34
paste textarea "Номер накладної 0504842145331"
type textarea "Номер накладної 0504842145331"
click at [1248, 561] on icon at bounding box center [1252, 568] width 20 height 20
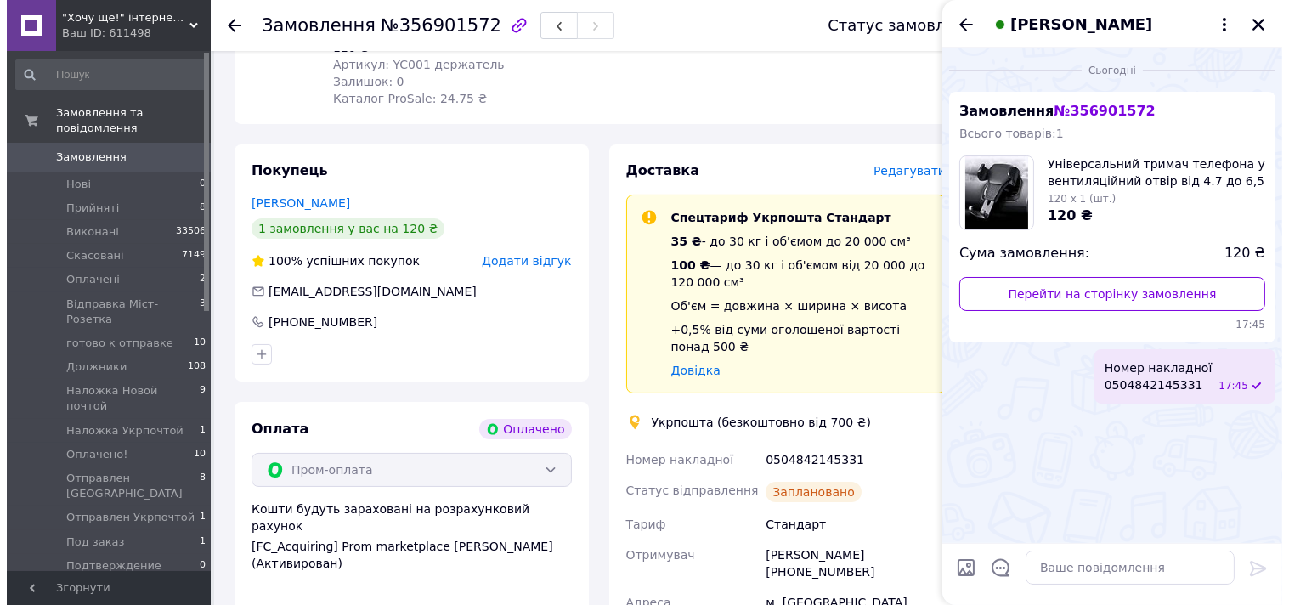
scroll to position [0, 0]
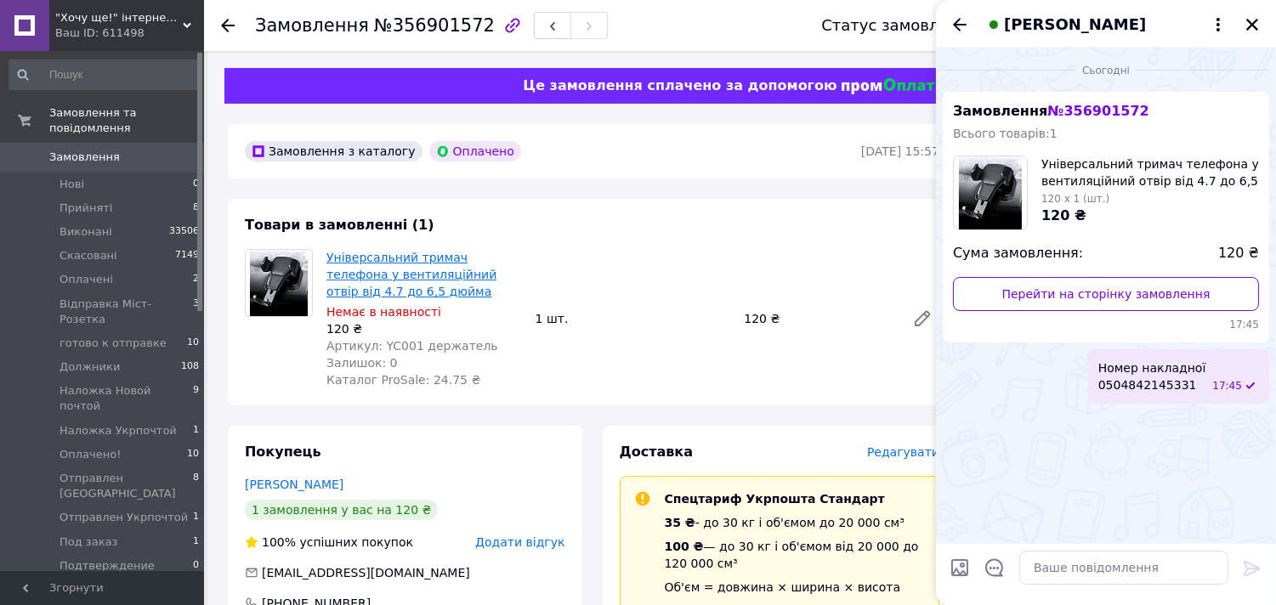
click at [359, 261] on link "Універсальний тримач телефона у вентиляційний отвір від 4.7 до 6,5 дюйма" at bounding box center [411, 275] width 170 height 48
click at [116, 297] on span "Відправка Міст-Розетка" at bounding box center [125, 312] width 133 height 31
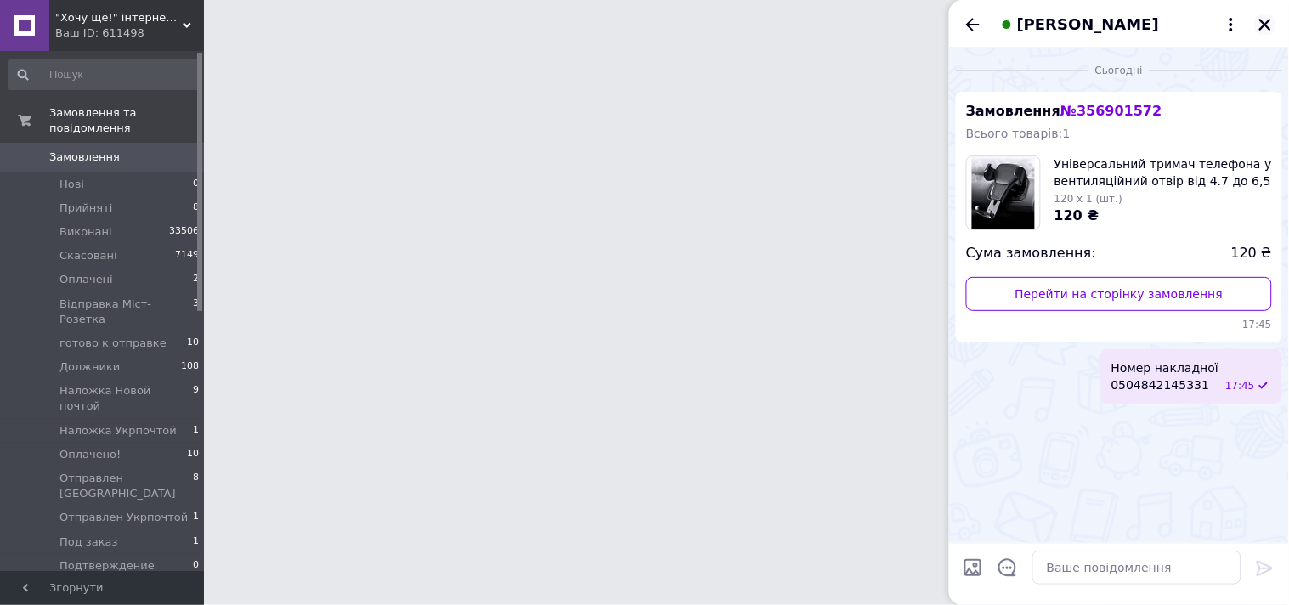
click at [1268, 25] on icon "Закрити" at bounding box center [1265, 25] width 12 height 12
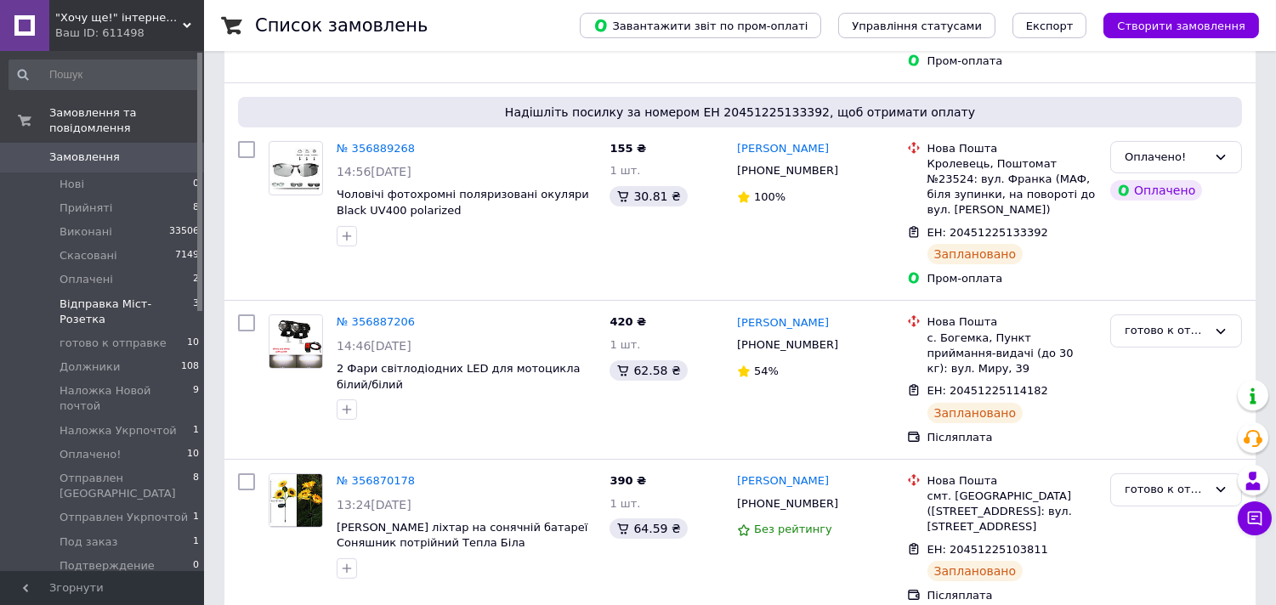
scroll to position [139, 0]
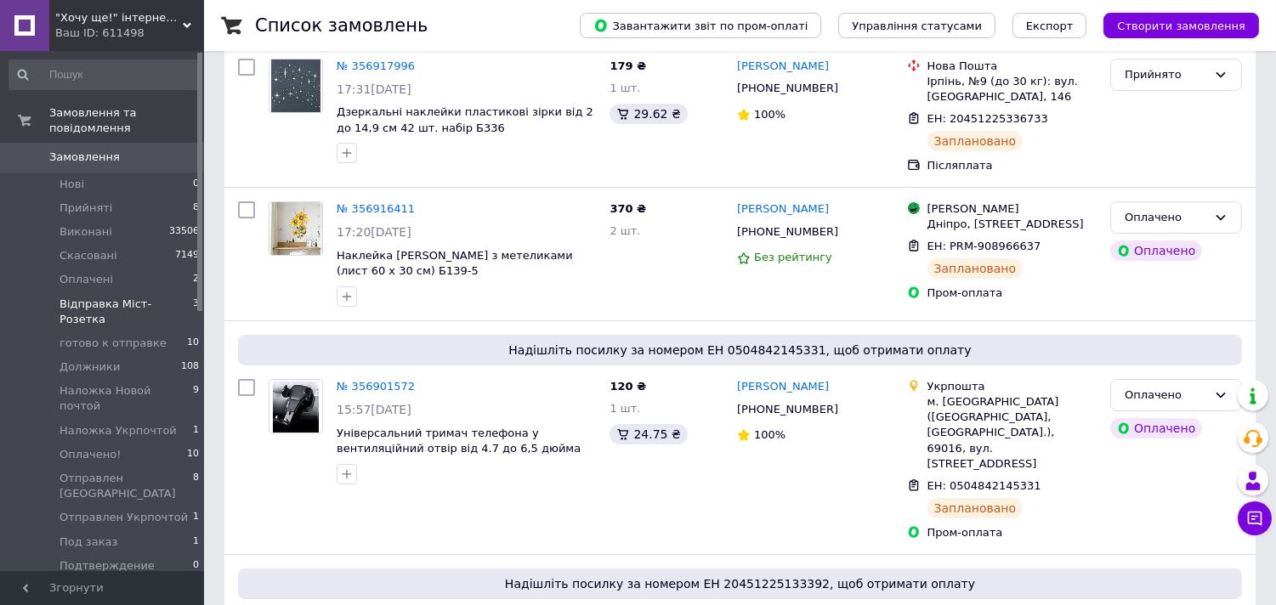
click at [112, 297] on span "Відправка Міст-Розетка" at bounding box center [125, 312] width 133 height 31
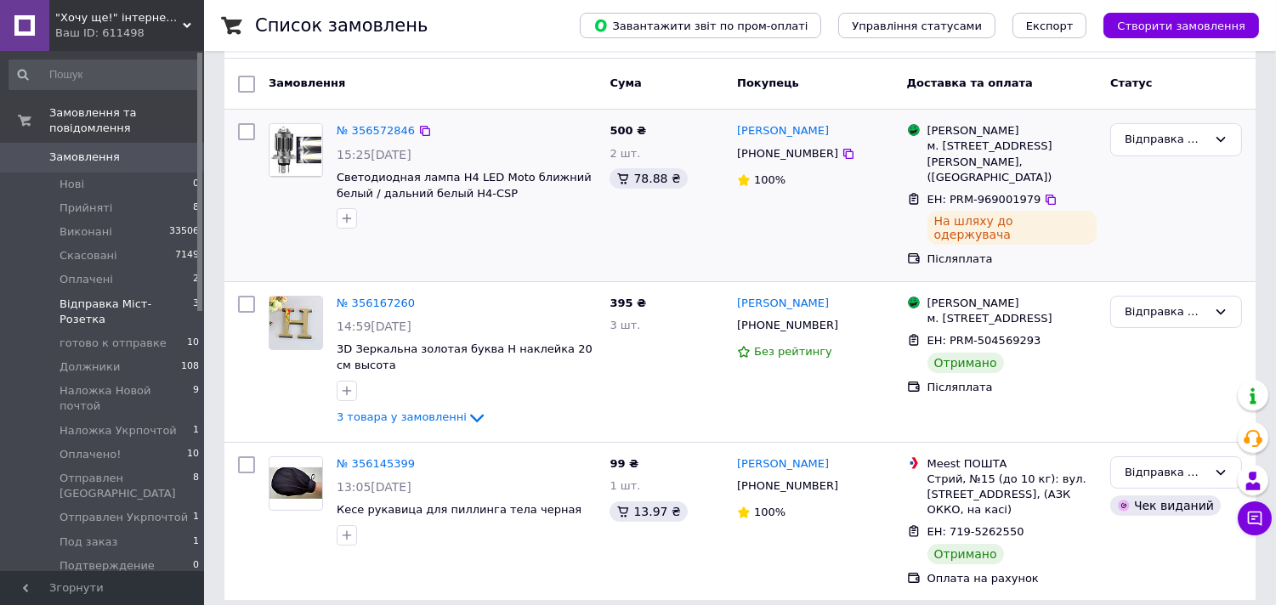
scroll to position [136, 0]
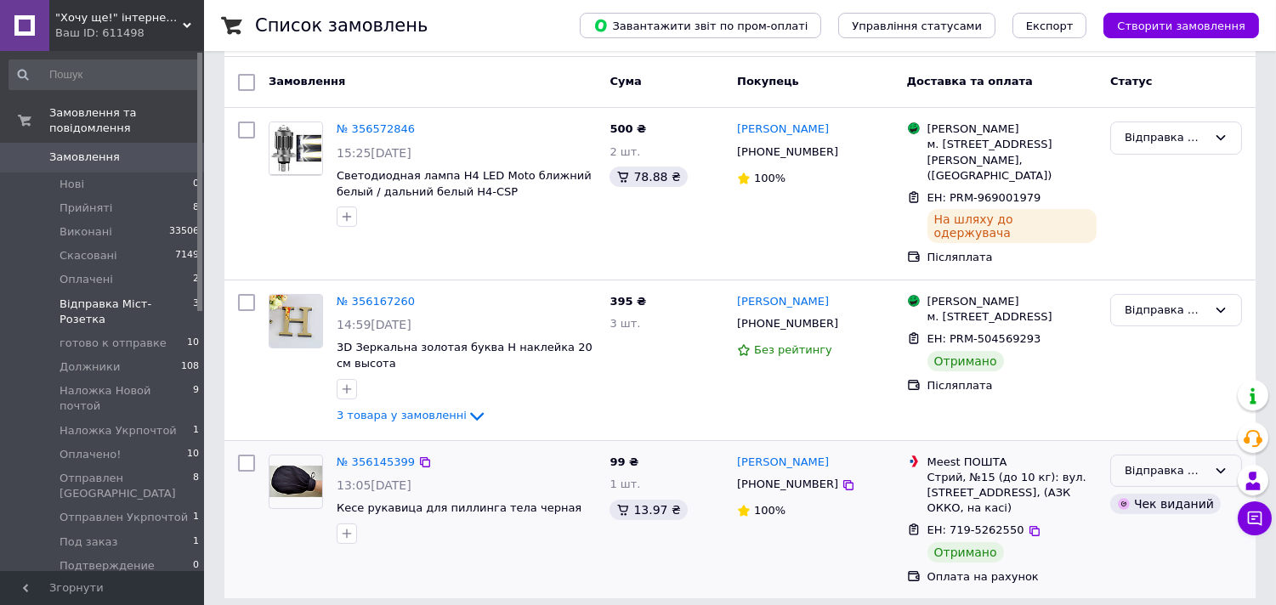
click at [1159, 462] on div "Відправка Міст-Розетка" at bounding box center [1165, 471] width 82 height 18
click at [1152, 523] on li "Виконано" at bounding box center [1176, 537] width 130 height 31
click at [110, 268] on li "Оплачені 2" at bounding box center [104, 280] width 209 height 24
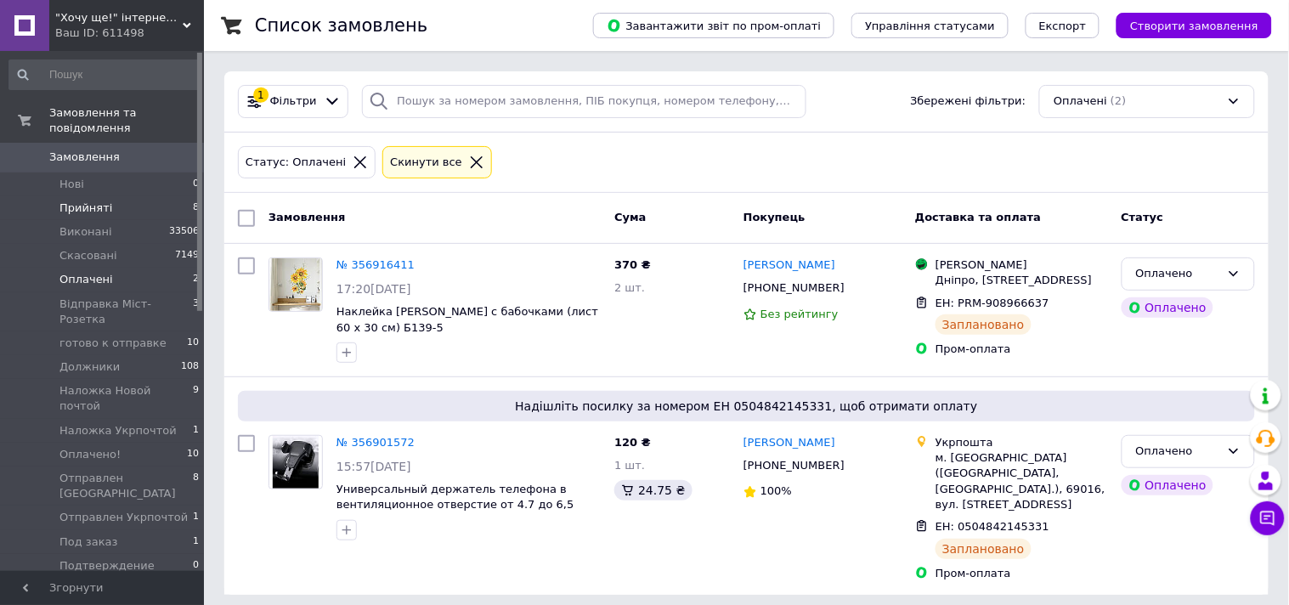
click at [102, 201] on span "Прийняті" at bounding box center [85, 208] width 53 height 15
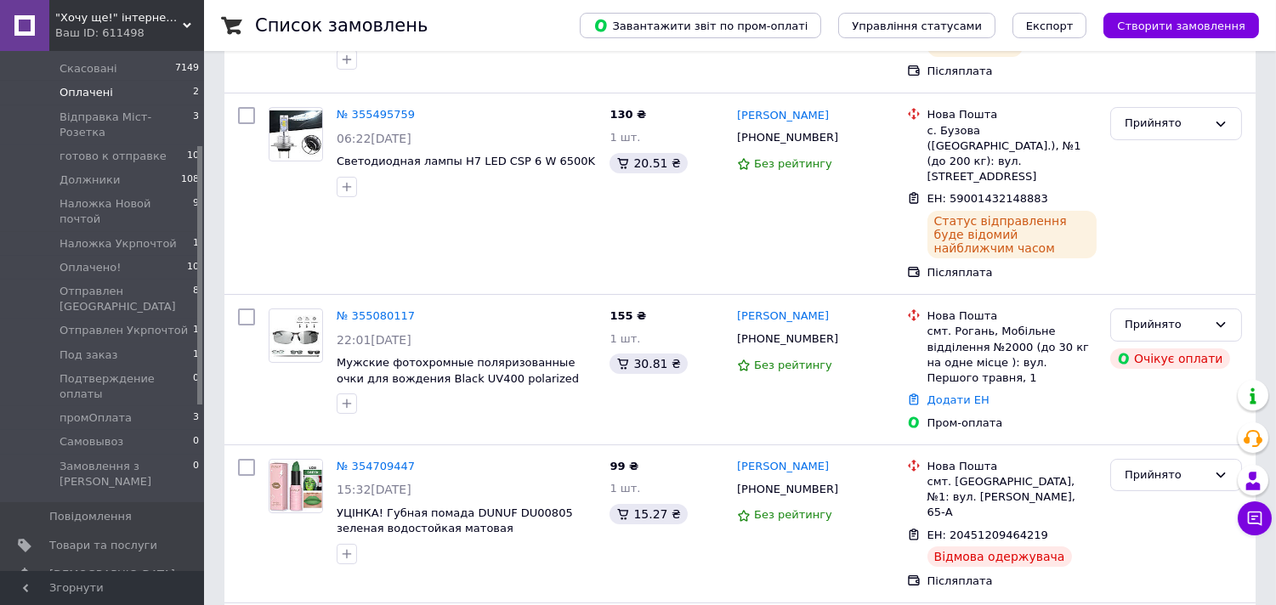
scroll to position [189, 0]
click at [109, 409] on span "промОплата" at bounding box center [95, 416] width 72 height 15
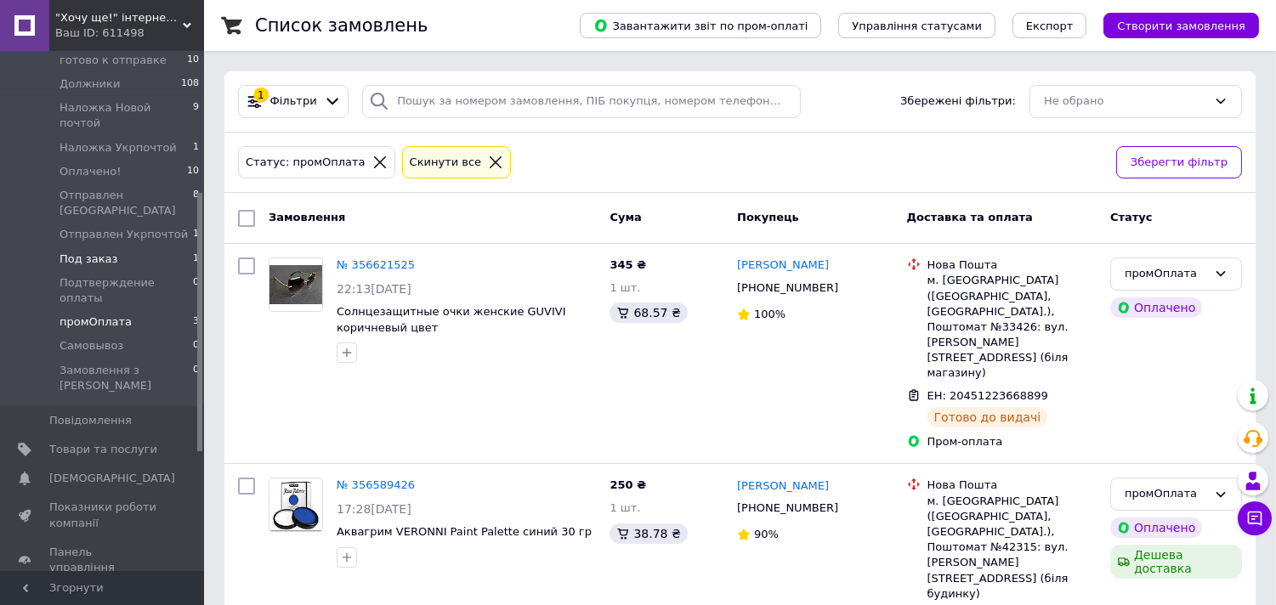
click at [129, 247] on li "Под заказ 1" at bounding box center [104, 259] width 209 height 24
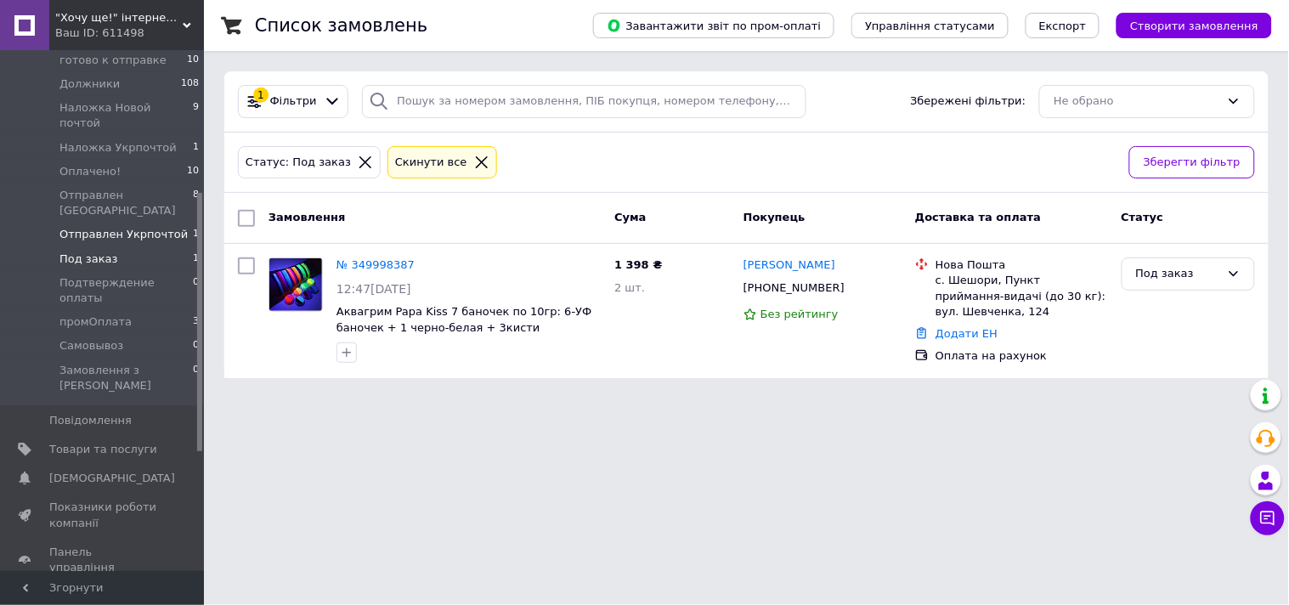
click at [133, 227] on span "Отправлен Укрпочтой" at bounding box center [123, 234] width 128 height 15
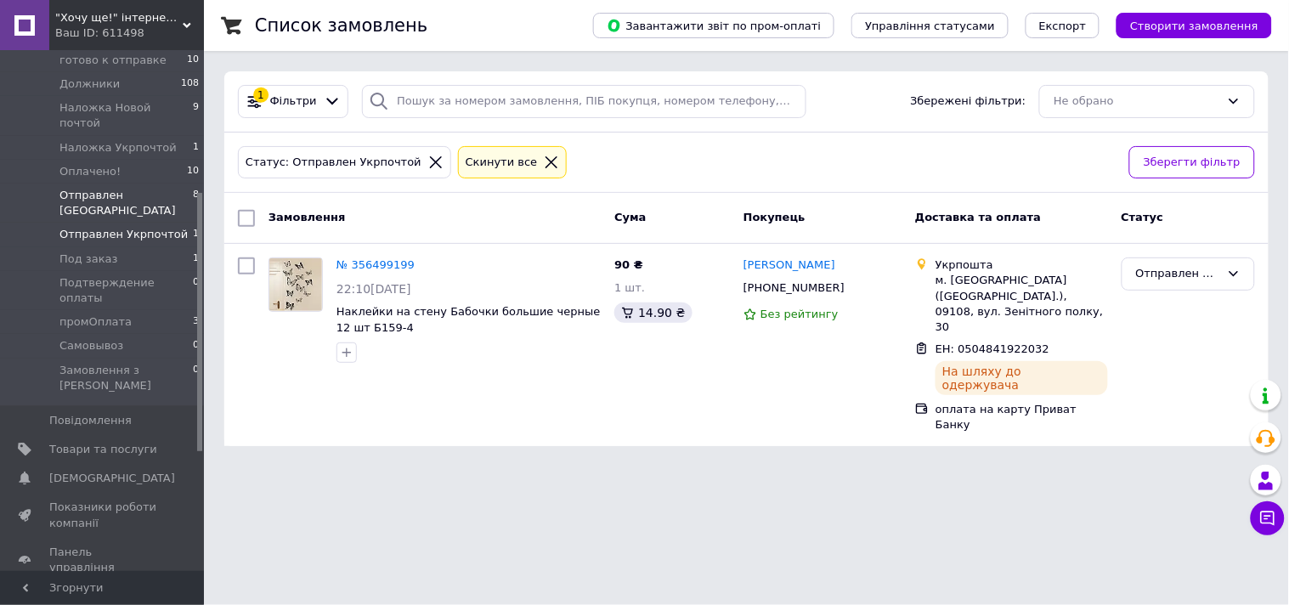
click at [148, 188] on span "Отправлен Новой Почтой" at bounding box center [125, 203] width 133 height 31
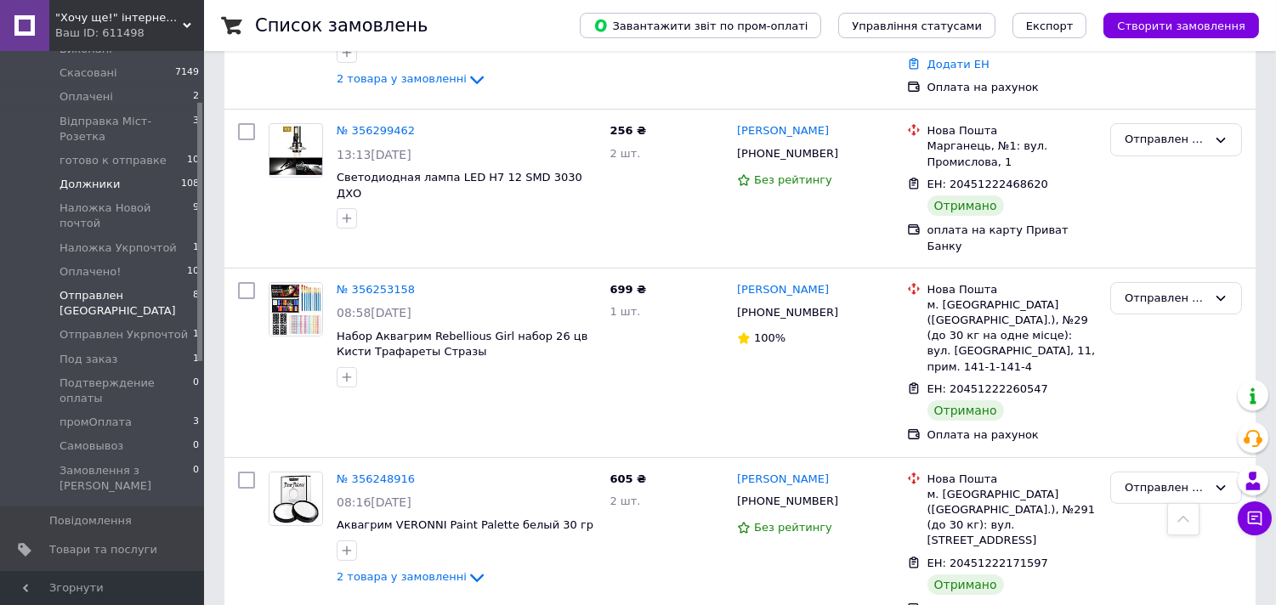
scroll to position [94, 0]
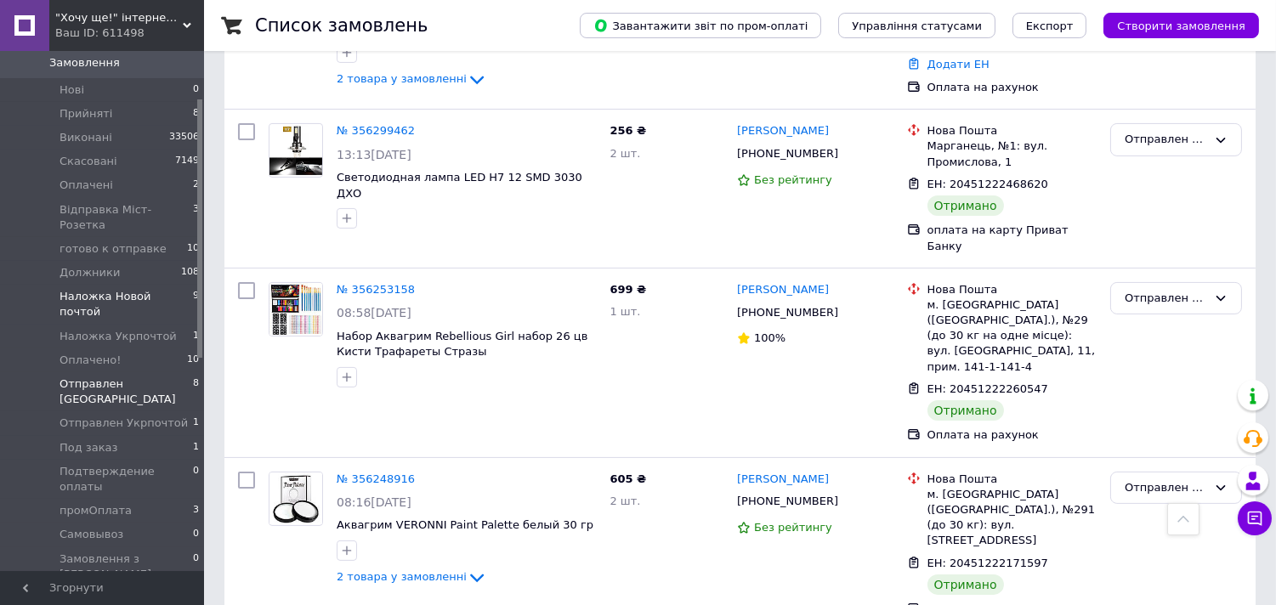
click at [102, 289] on span "Наложка Новой почтой" at bounding box center [125, 304] width 133 height 31
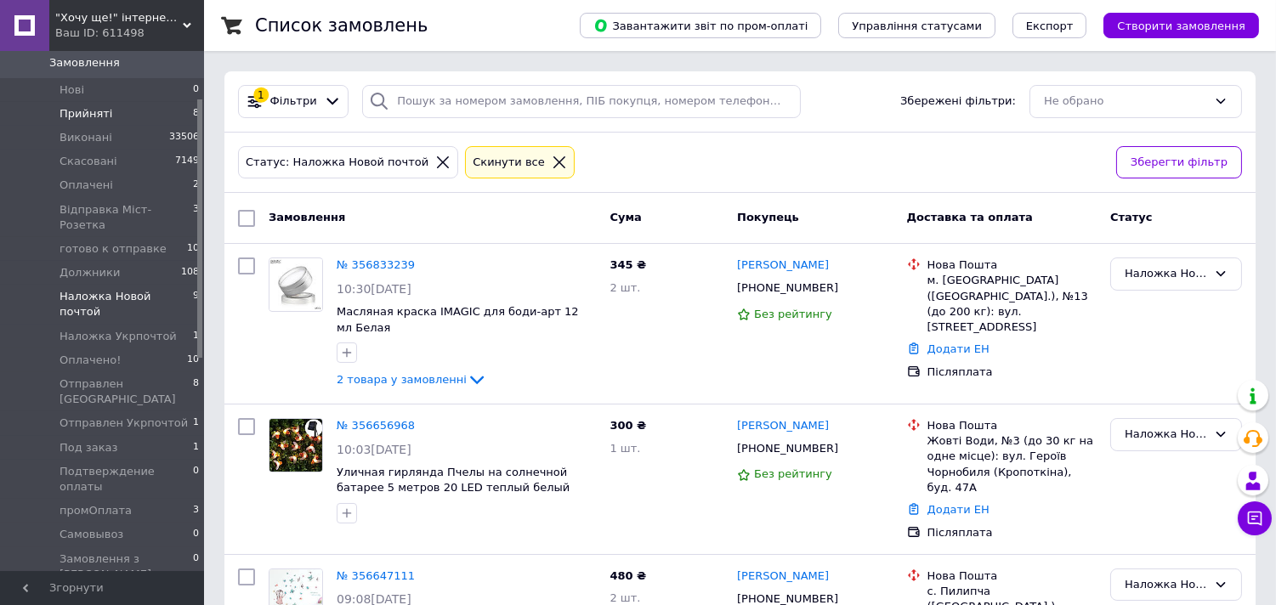
click at [78, 106] on span "Прийняті" at bounding box center [85, 113] width 53 height 15
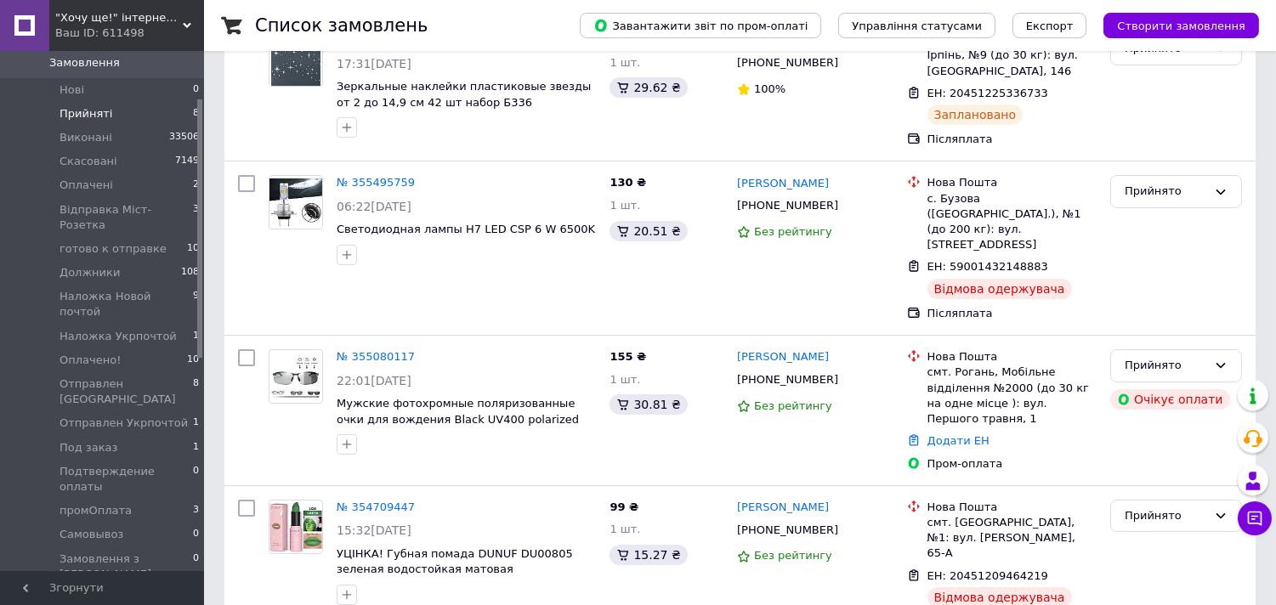
scroll to position [218, 0]
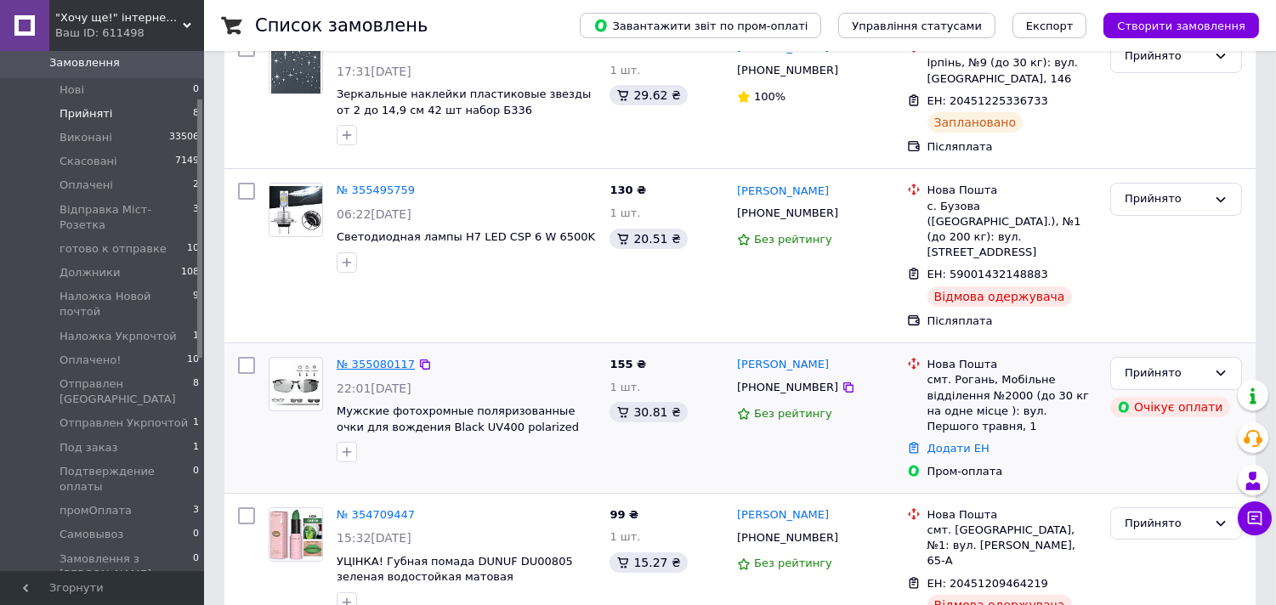
click at [374, 358] on link "№ 355080117" at bounding box center [376, 364] width 78 height 13
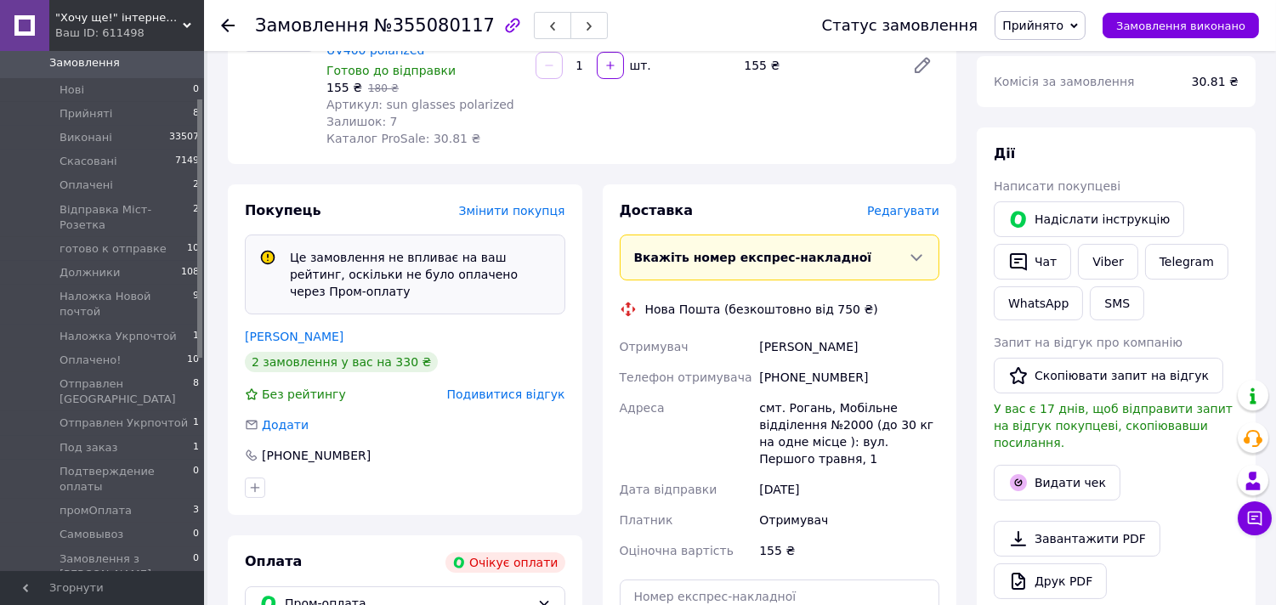
scroll to position [377, 0]
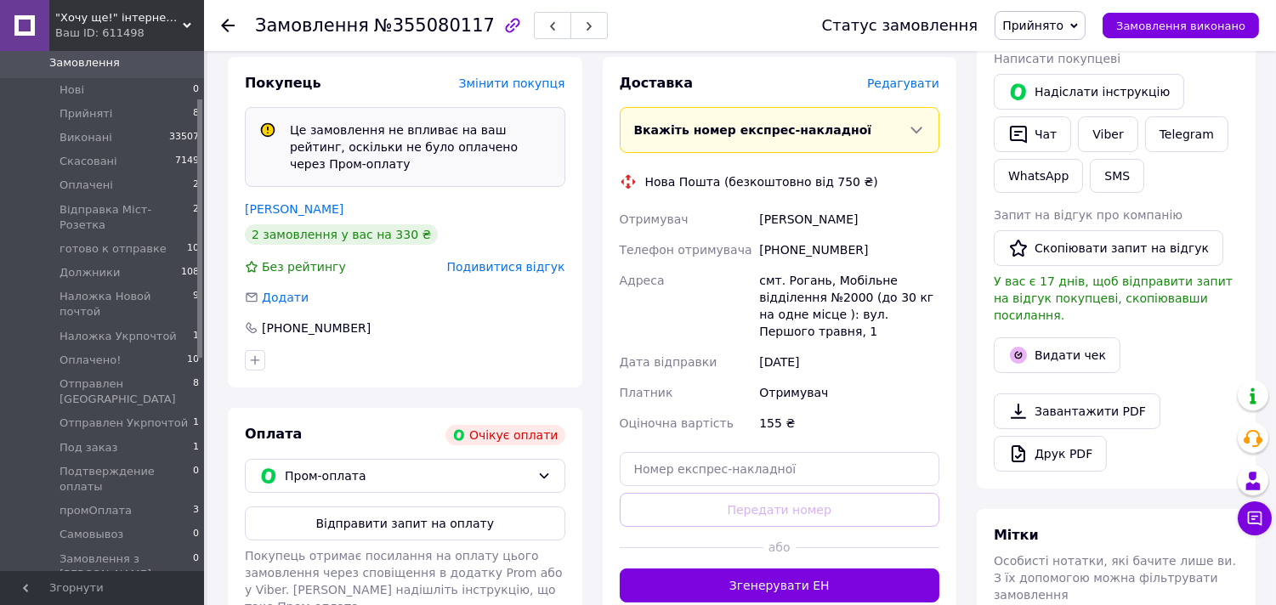
click at [914, 76] on span "Редагувати" at bounding box center [903, 83] width 72 height 14
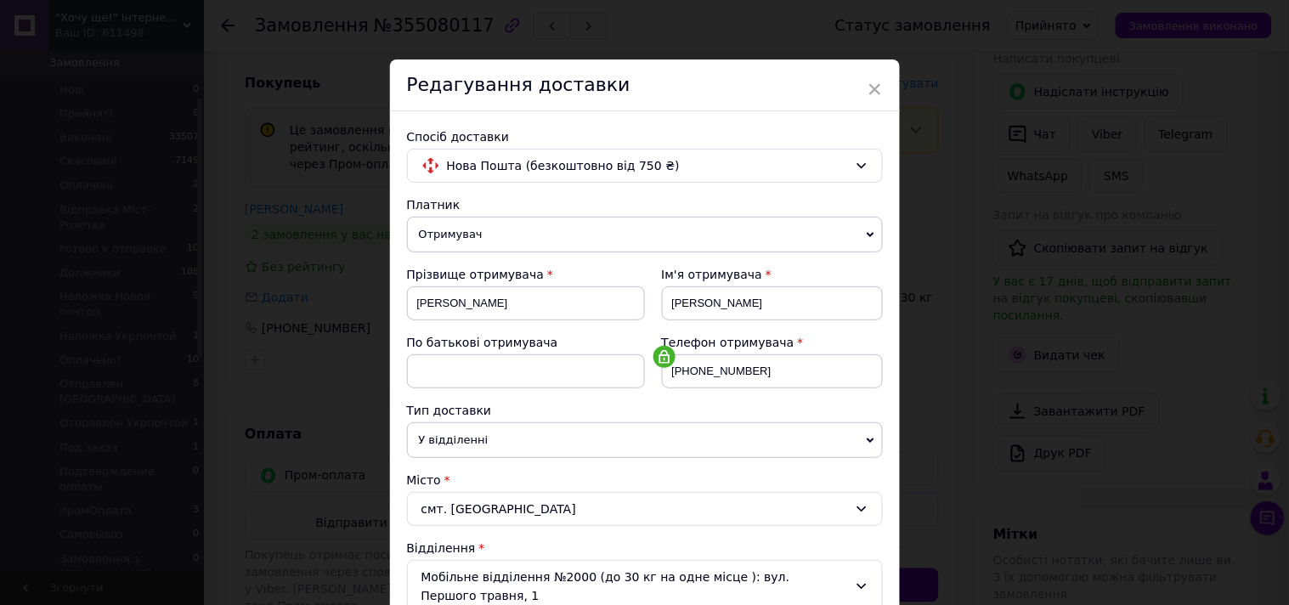
click at [343, 377] on div "× Редагування доставки Спосіб доставки Нова Пошта (безкоштовно від 750 ₴) Платн…" at bounding box center [644, 302] width 1289 height 605
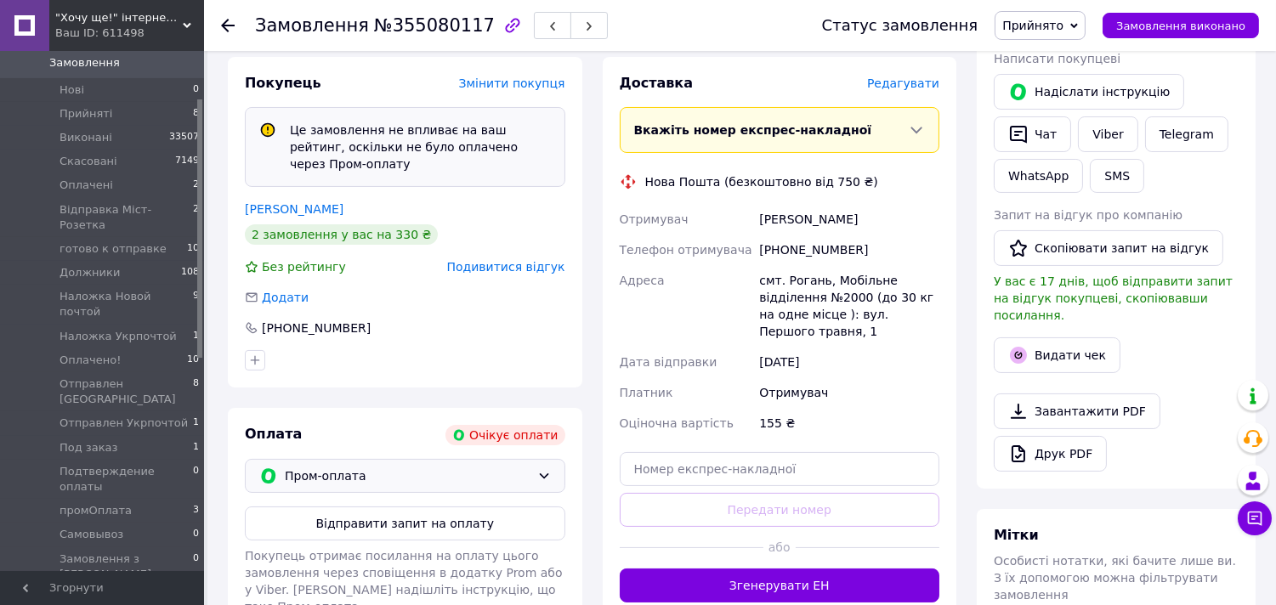
click at [340, 467] on span "Пром-оплата" at bounding box center [408, 476] width 246 height 19
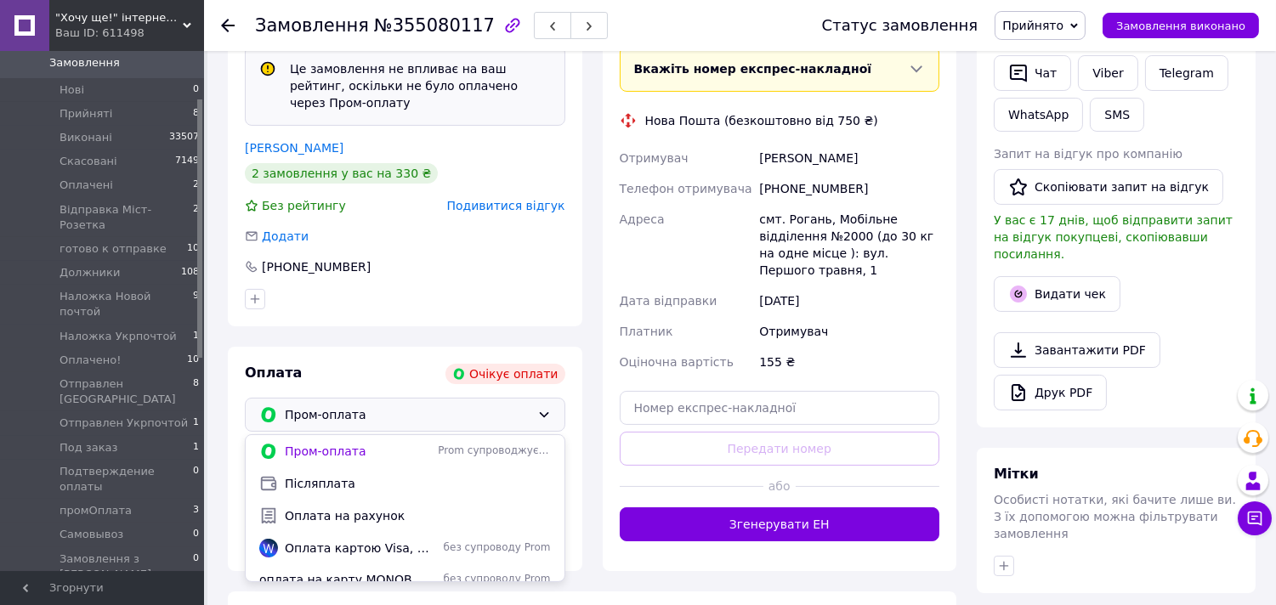
scroll to position [472, 0]
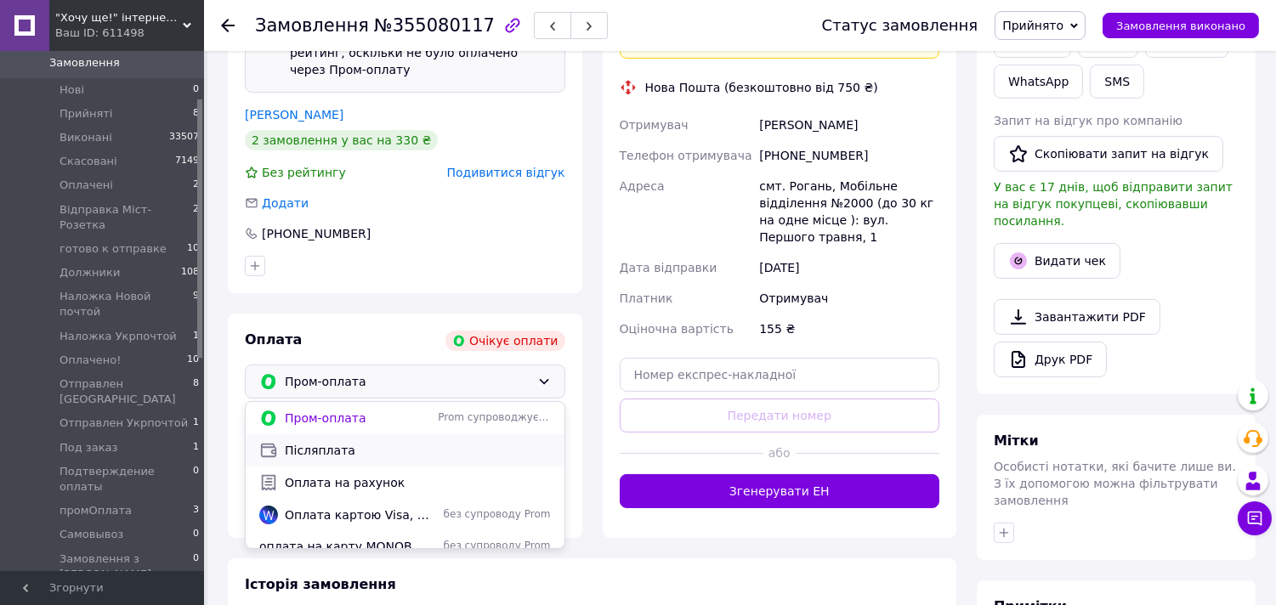
click at [343, 442] on span "Післяплата" at bounding box center [418, 450] width 266 height 17
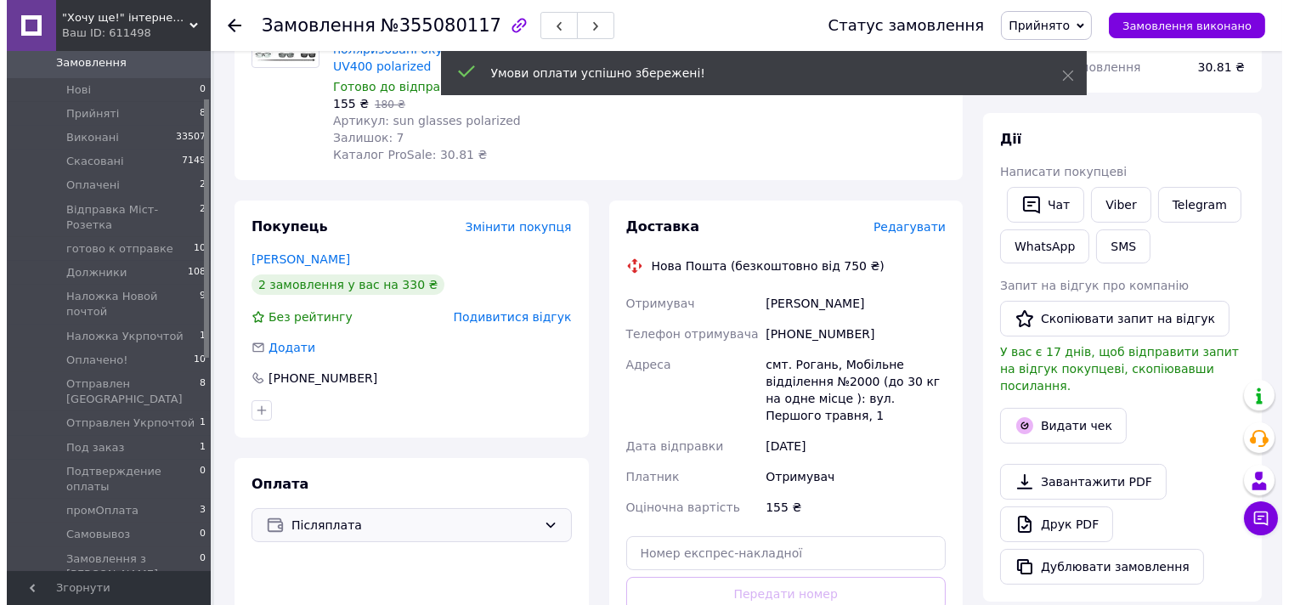
scroll to position [168, 0]
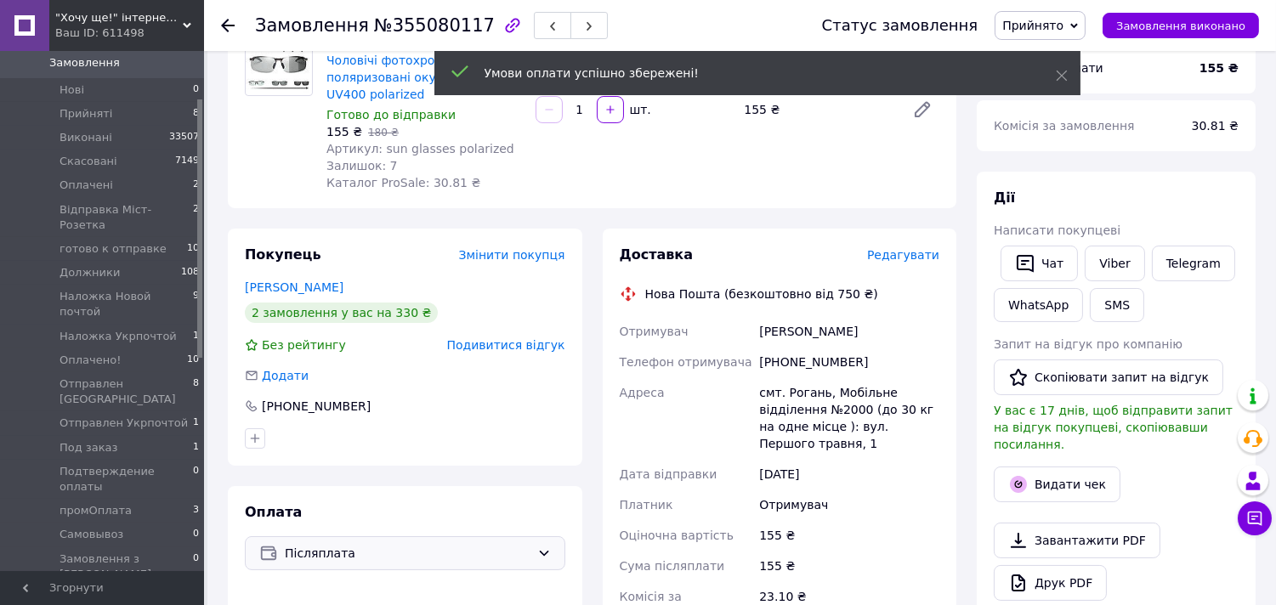
click at [912, 248] on span "Редагувати" at bounding box center [903, 255] width 72 height 14
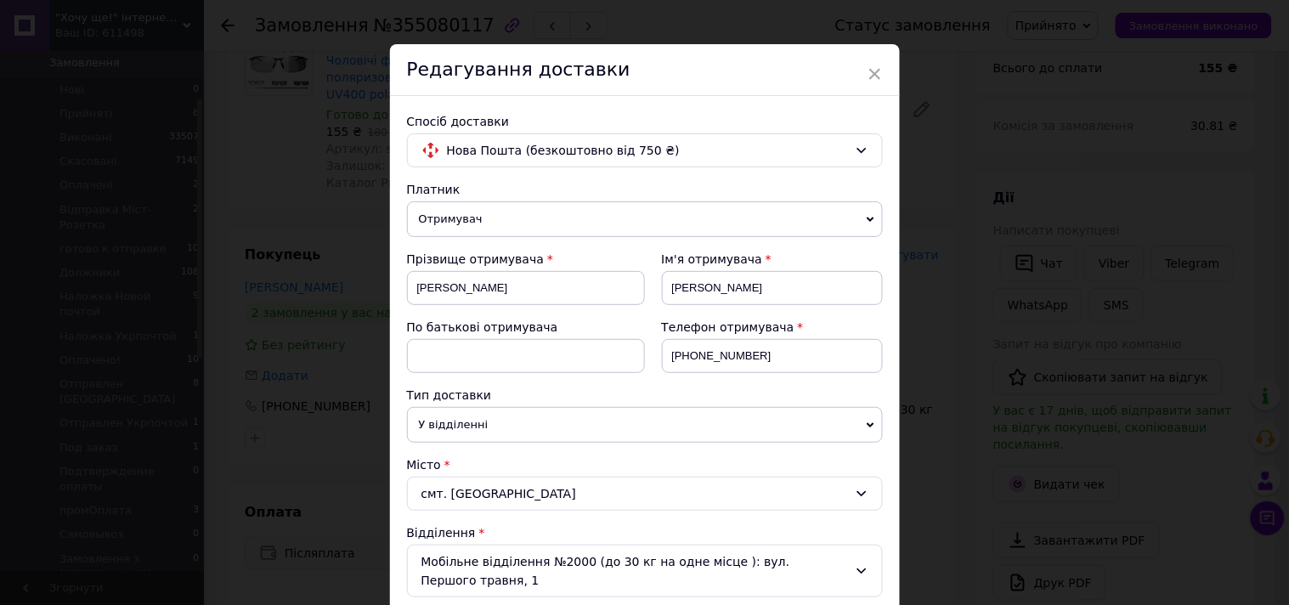
scroll to position [0, 0]
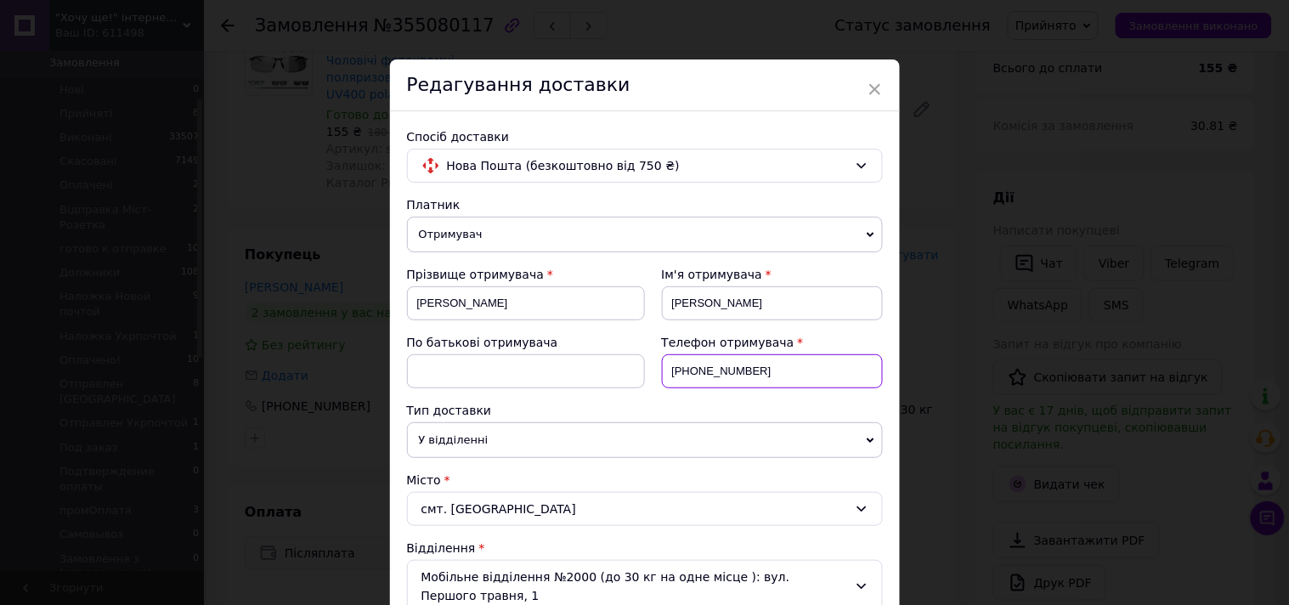
click at [699, 362] on input "+380991301638" at bounding box center [772, 371] width 221 height 34
paste input "636268030"
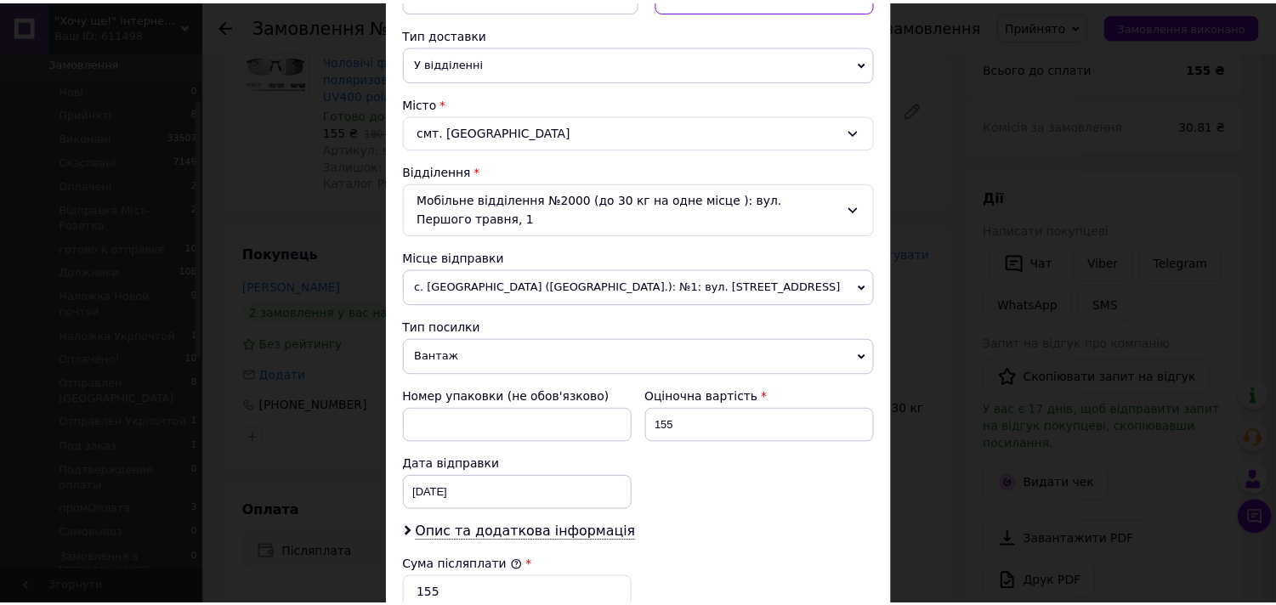
scroll to position [660, 0]
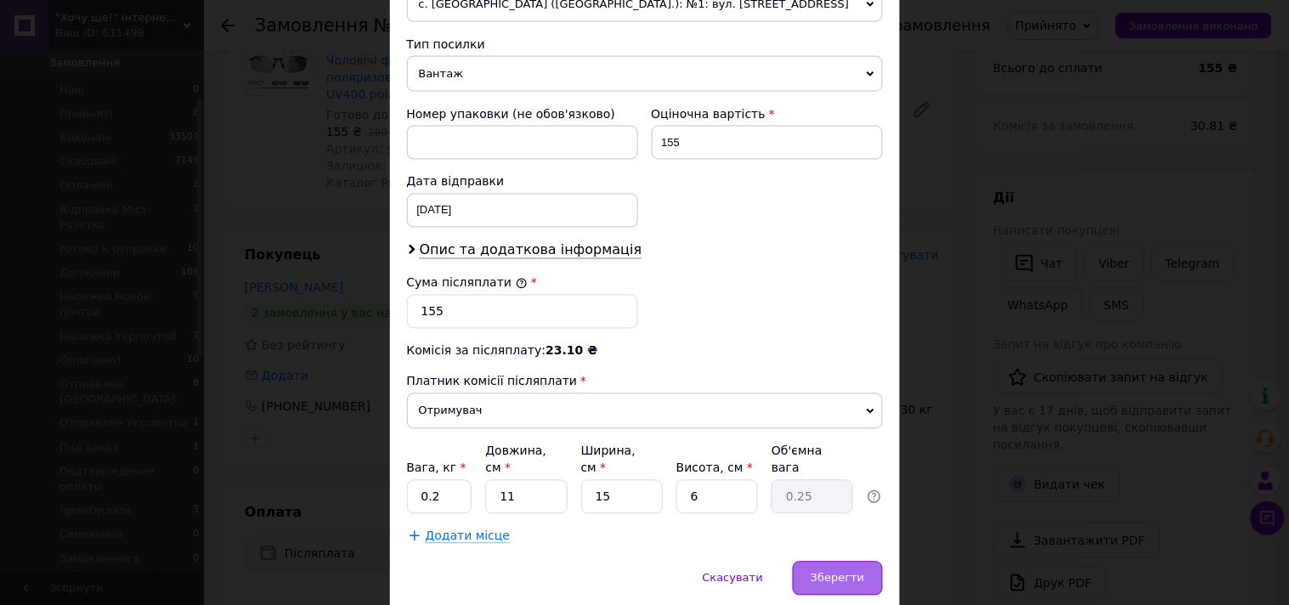
type input "+380636268030"
click at [833, 572] on span "Зберегти" at bounding box center [838, 578] width 54 height 13
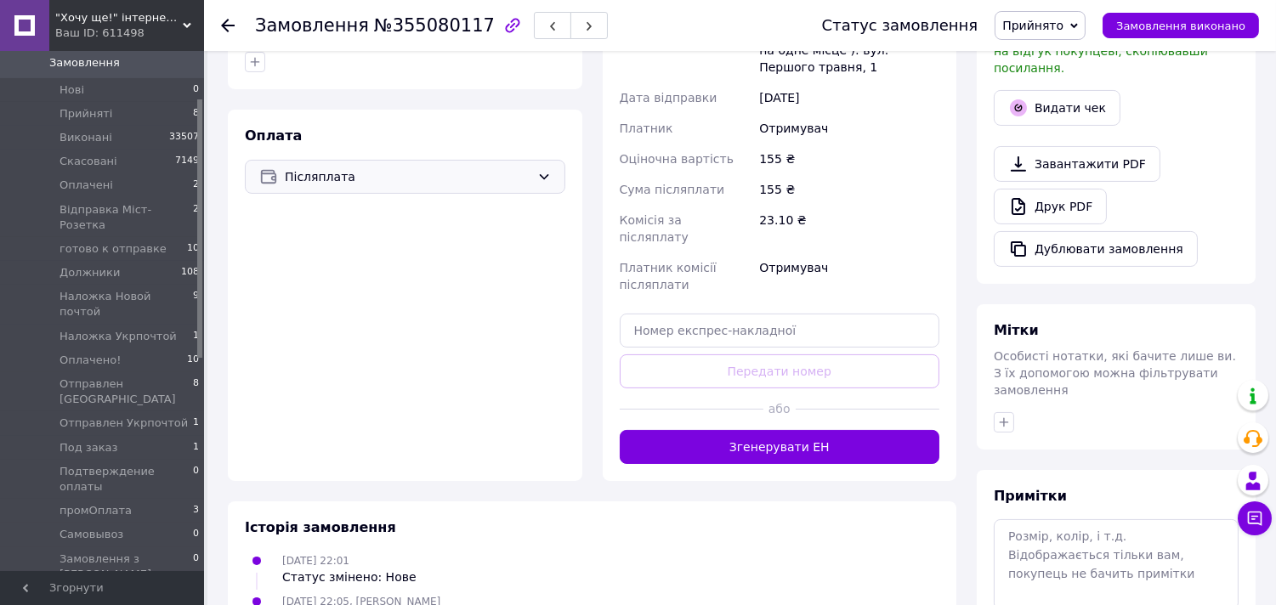
scroll to position [546, 0]
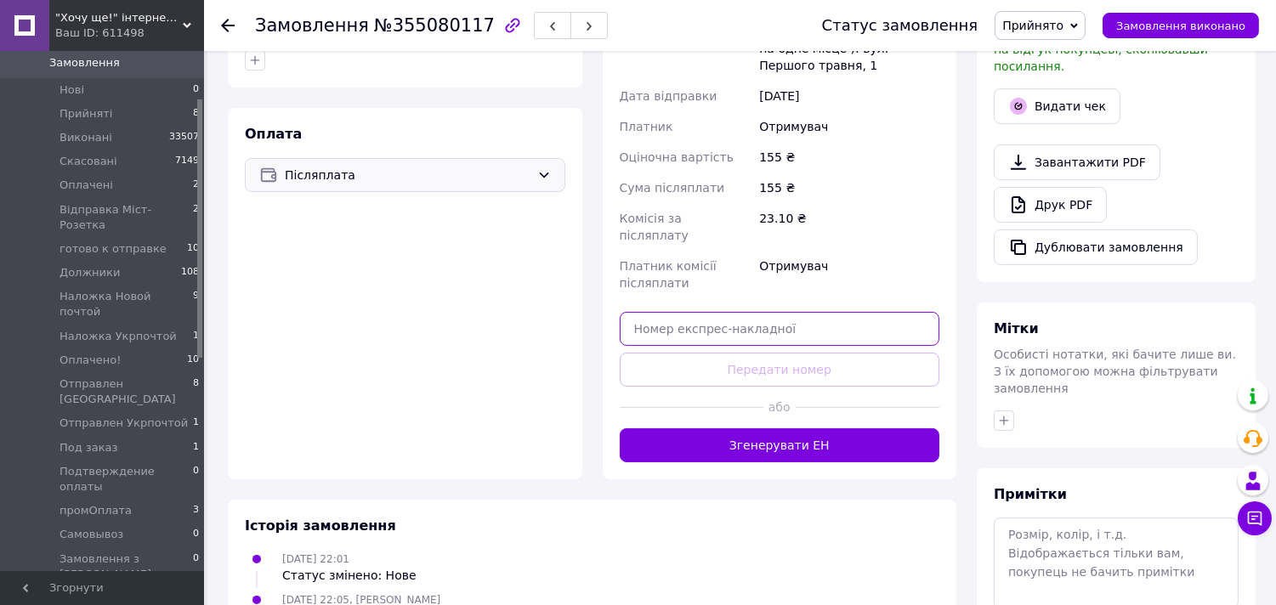
click at [734, 312] on input "text" at bounding box center [780, 329] width 320 height 34
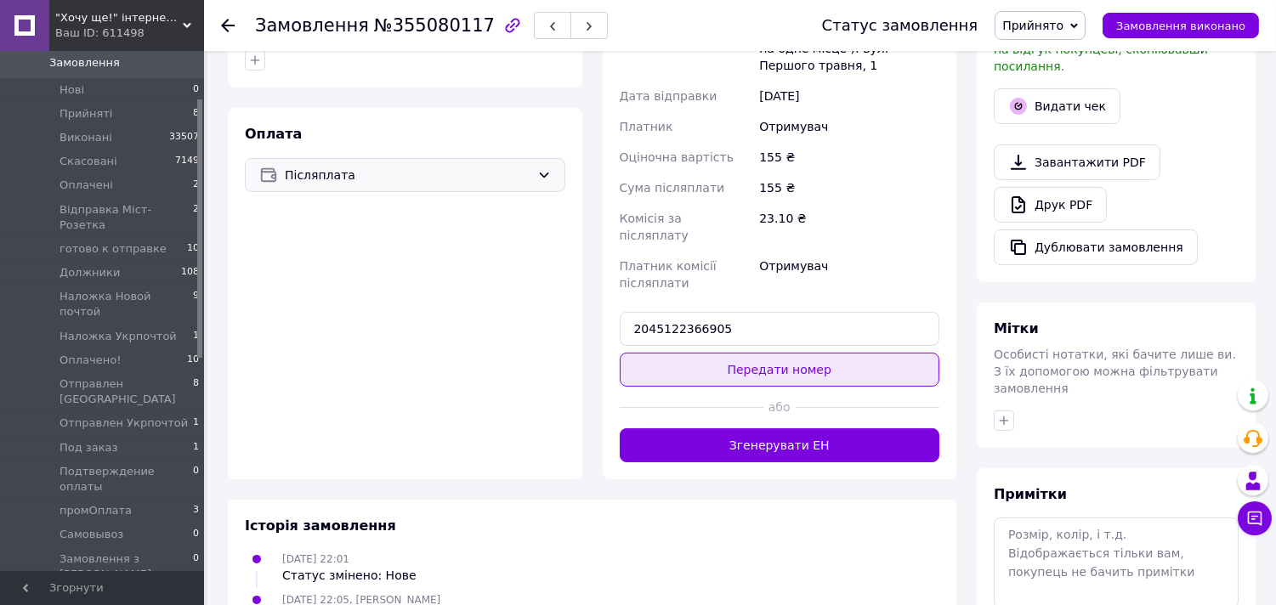
click at [756, 353] on button "Передати номер" at bounding box center [780, 370] width 320 height 34
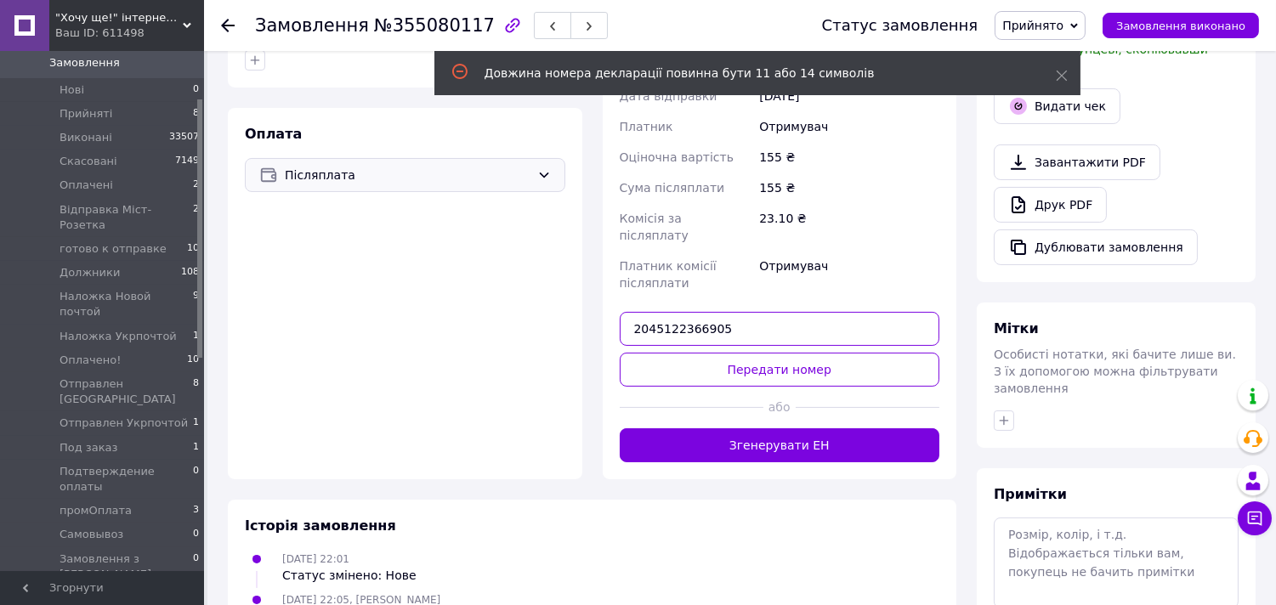
click at [704, 312] on input "2045122366905" at bounding box center [780, 329] width 320 height 34
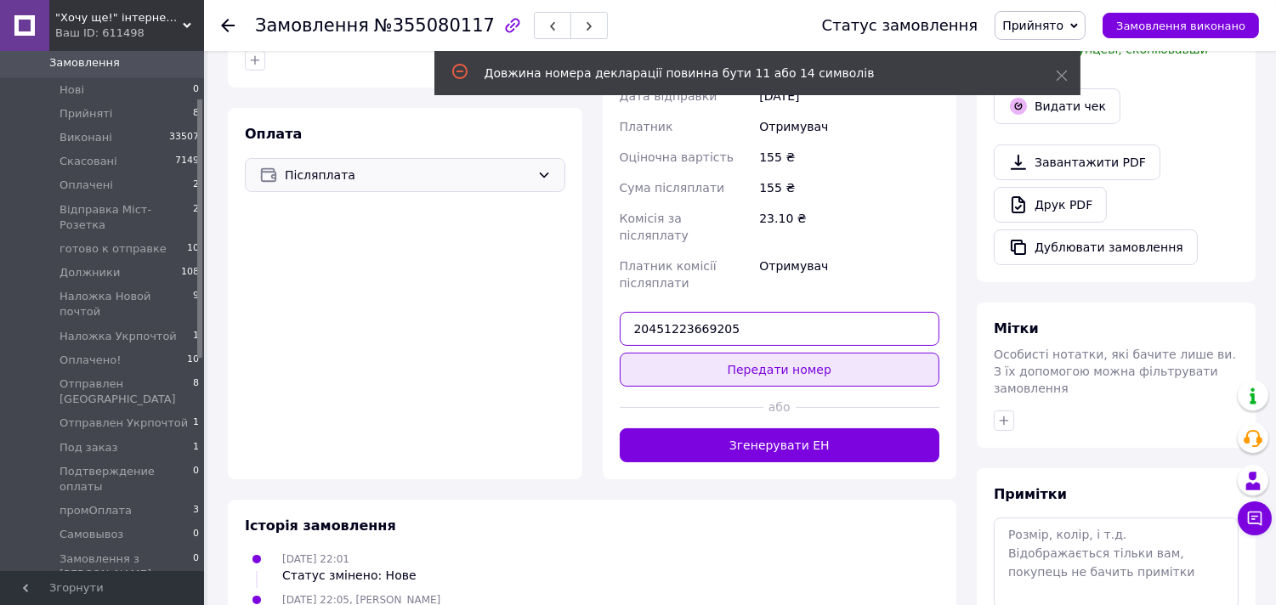
type input "20451223669205"
click at [771, 353] on button "Передати номер" at bounding box center [780, 370] width 320 height 34
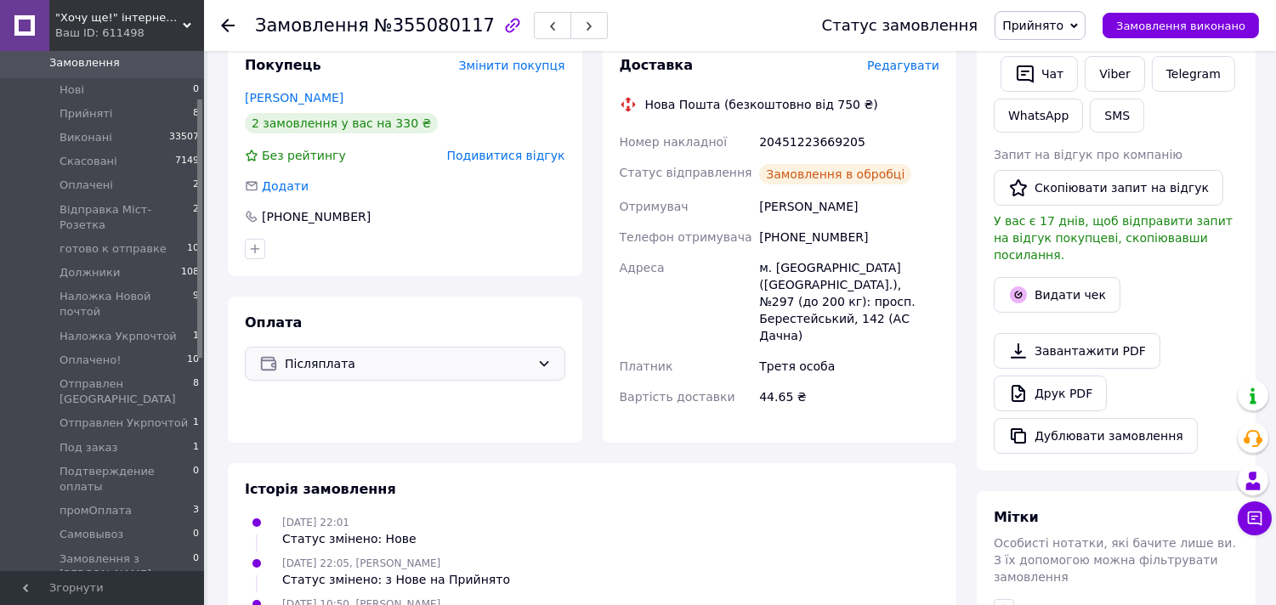
scroll to position [263, 0]
